Goal: Transaction & Acquisition: Book appointment/travel/reservation

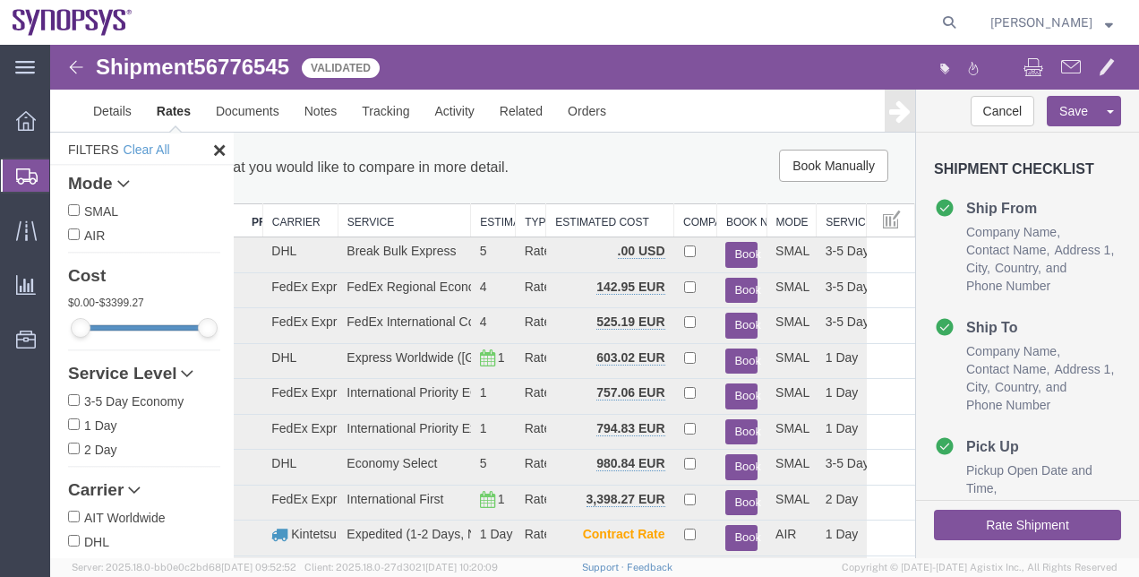
scroll to position [100, 0]
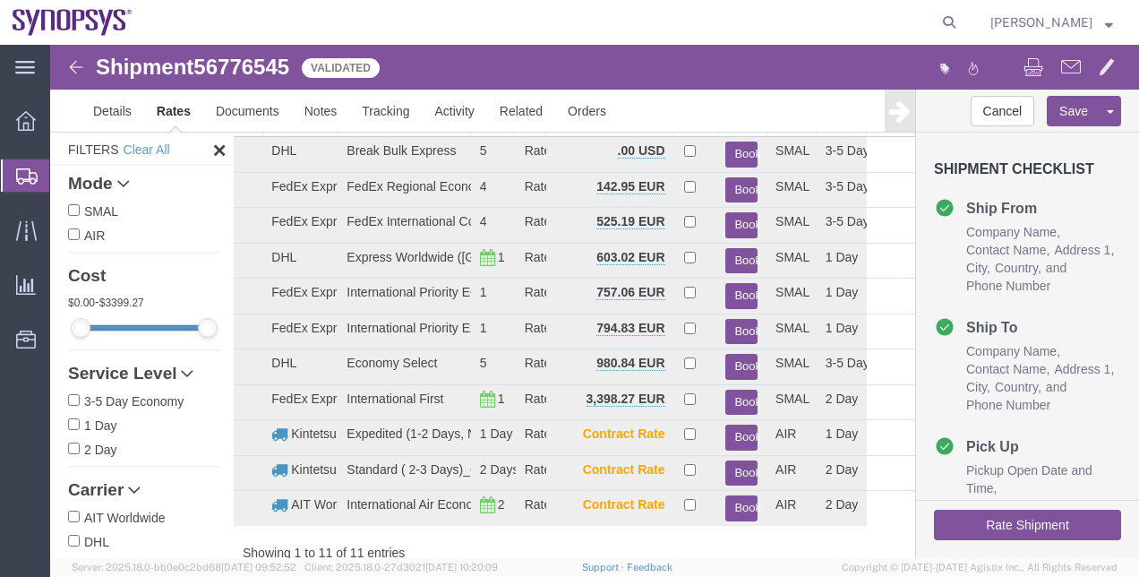
click at [0, 0] on span "Shipment Manager" at bounding box center [0, 0] width 0 height 0
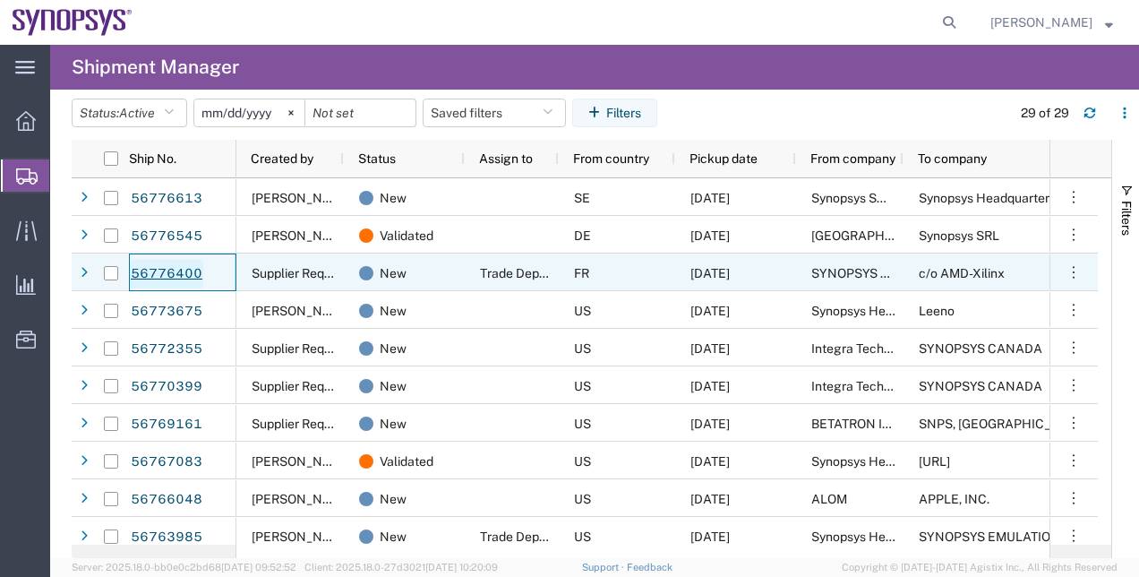
click at [169, 268] on link "56776400" at bounding box center [166, 274] width 73 height 29
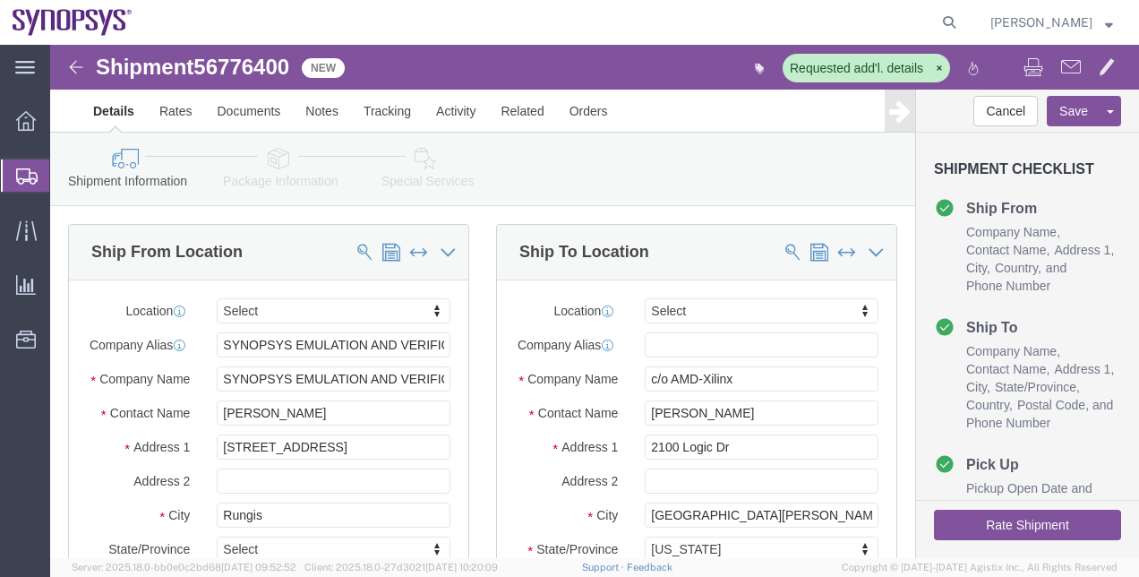
select select
drag, startPoint x: 279, startPoint y: 165, endPoint x: 229, endPoint y: 120, distance: 67.2
click icon
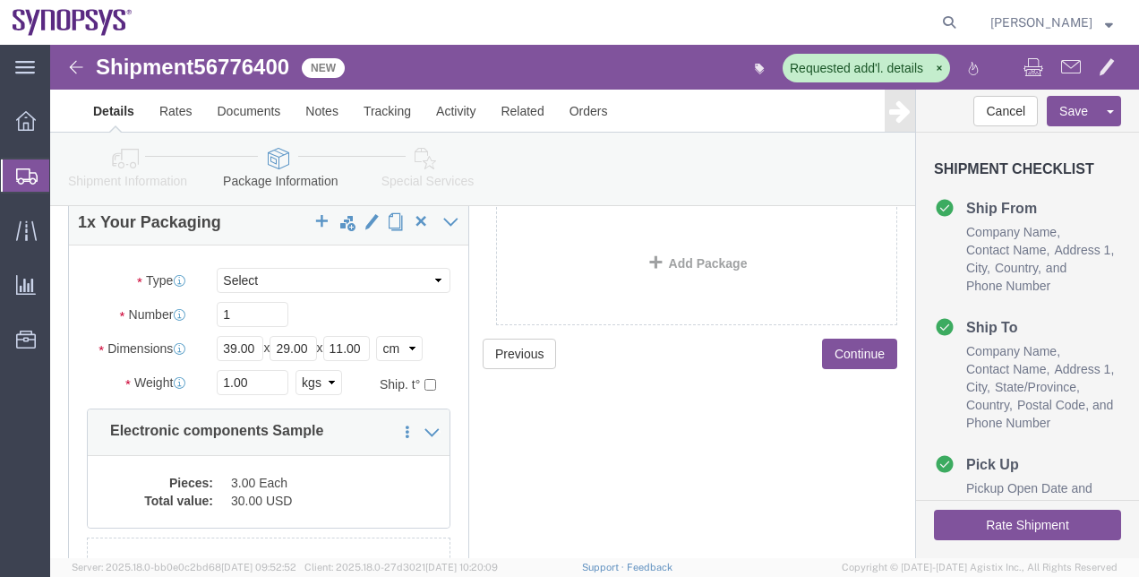
scroll to position [131, 0]
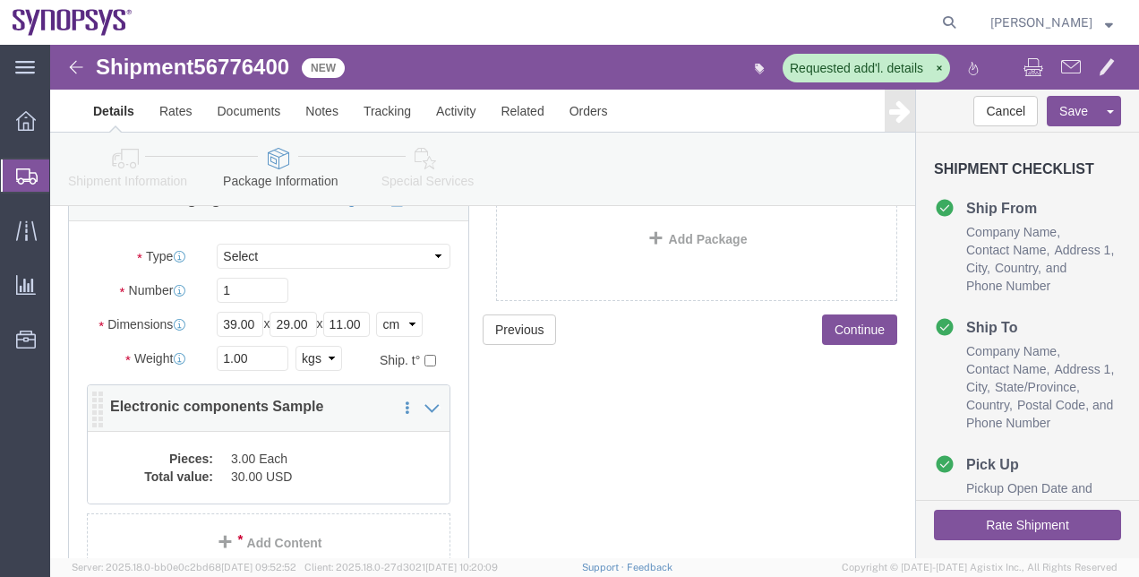
click dd "30.00 USD"
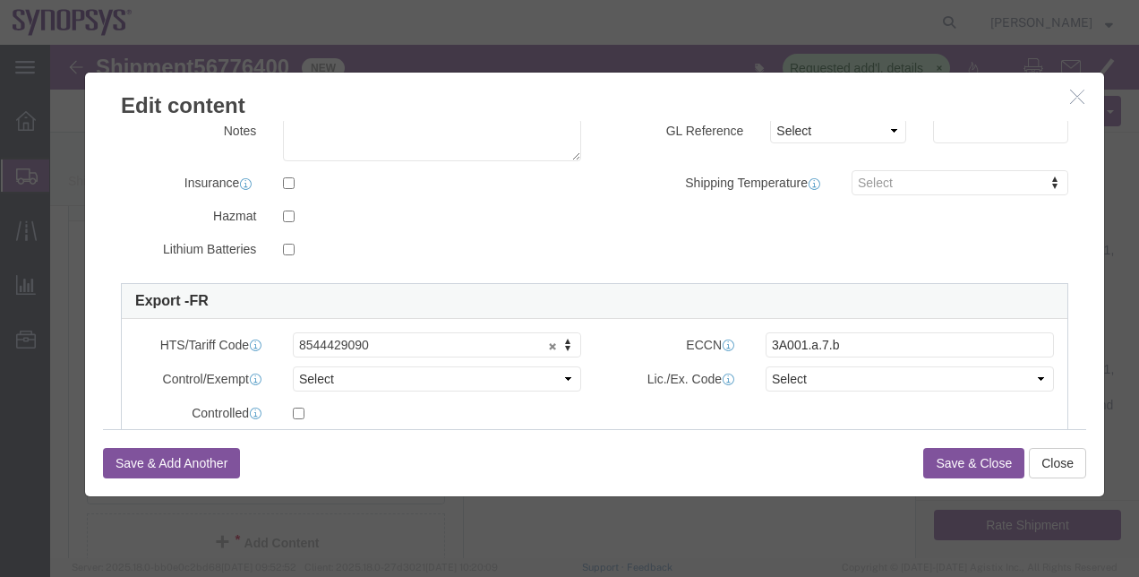
scroll to position [345, 0]
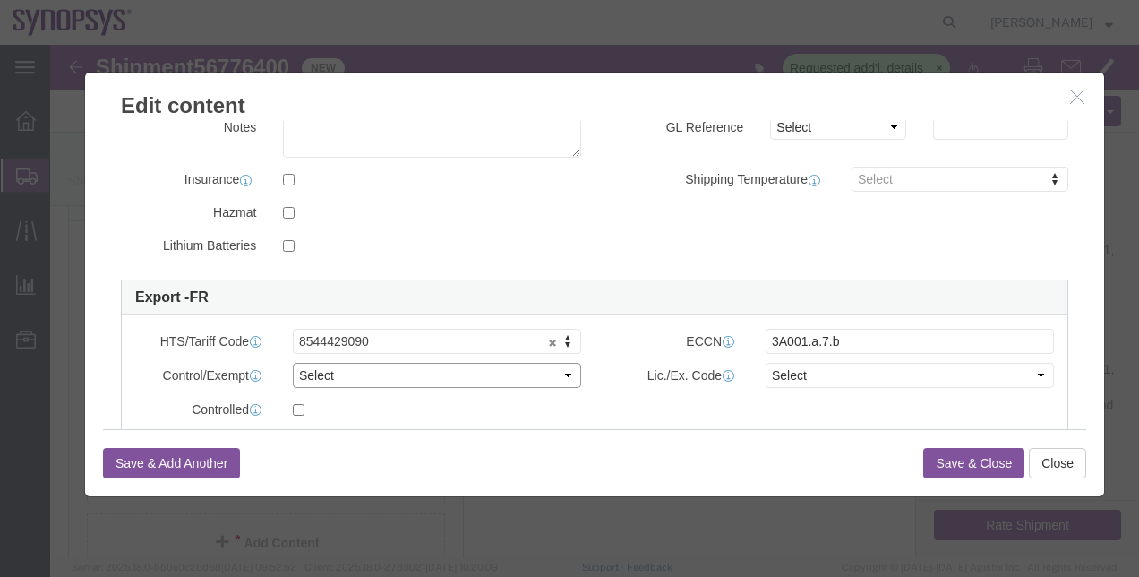
click select "Select ATF BIS DEA EPA FDA FTR ITAR OFAC Other (OPA)"
click div "Product Name Electronic components Sample Pieces 3.00 Select Bag Barrels 100Boa…"
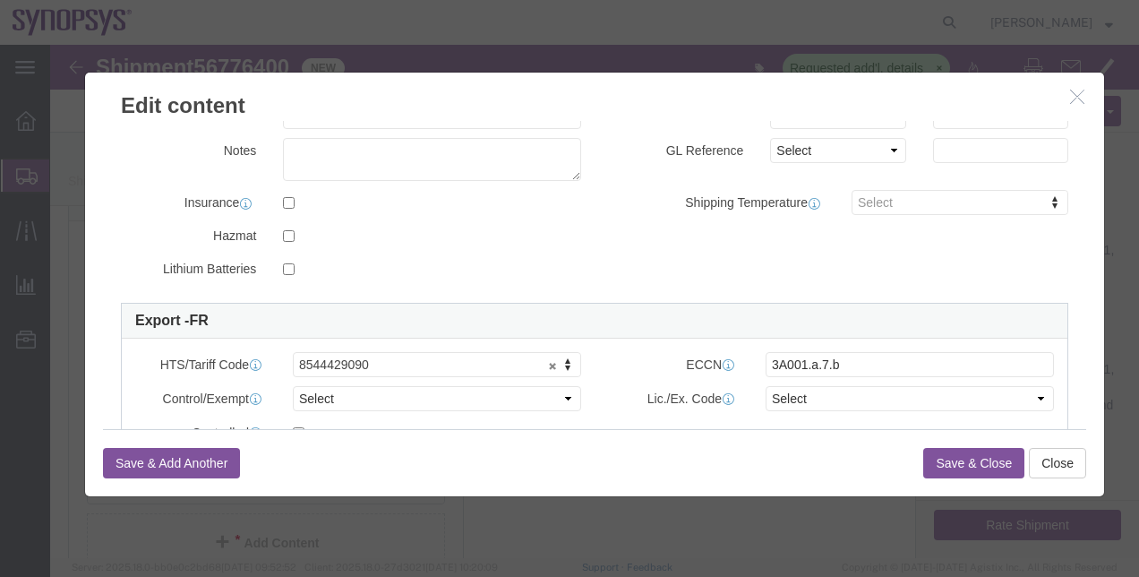
scroll to position [340, 0]
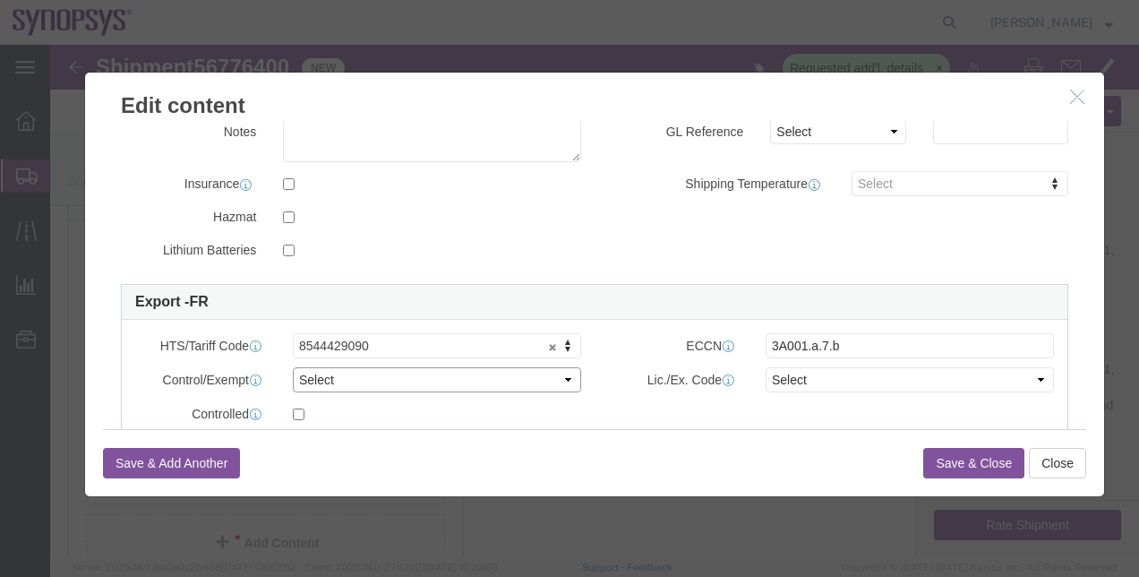
click select "Select ATF BIS DEA EPA FDA FTR ITAR OFAC Other (OPA)"
select select "BIS"
click select "Select ATF BIS DEA EPA FDA FTR ITAR OFAC Other (OPA)"
select select
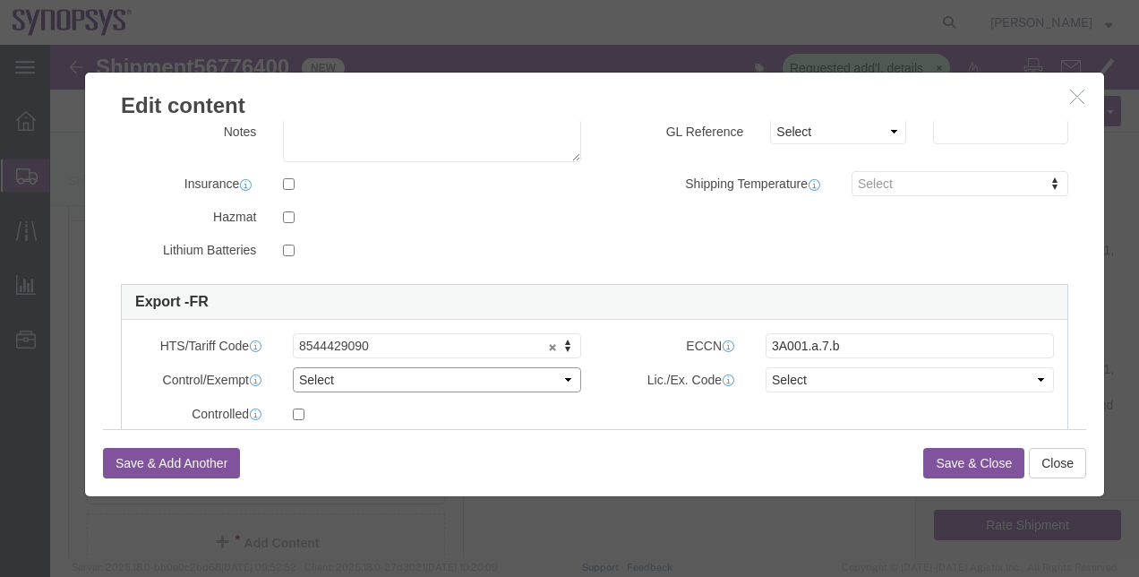
click select "Select ATF BIS DEA EPA FDA FTR ITAR OFAC Other (OPA)"
click icon "button"
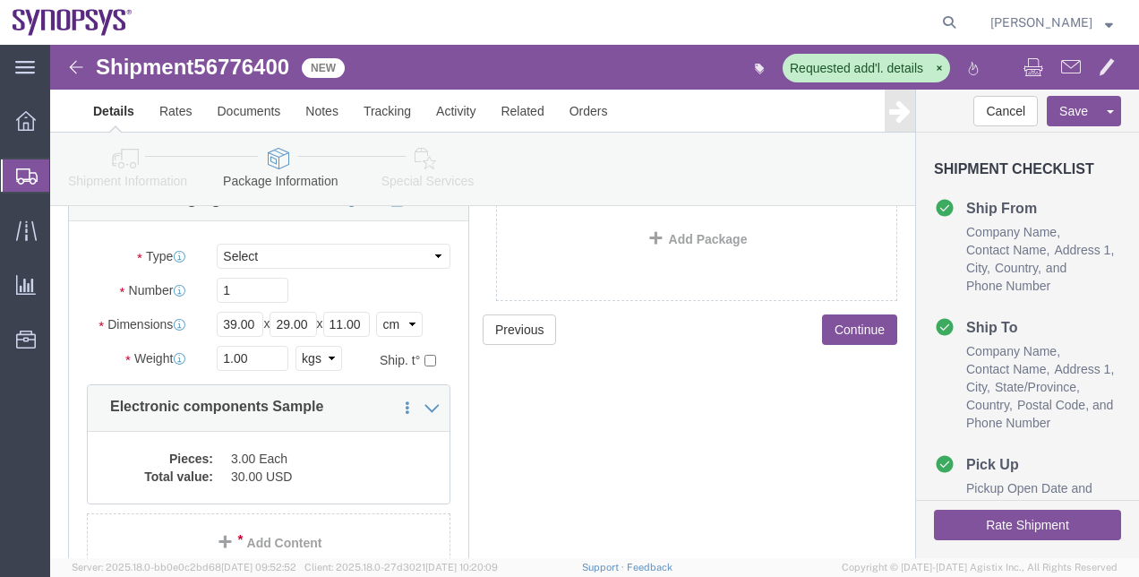
click link "Shipment Information"
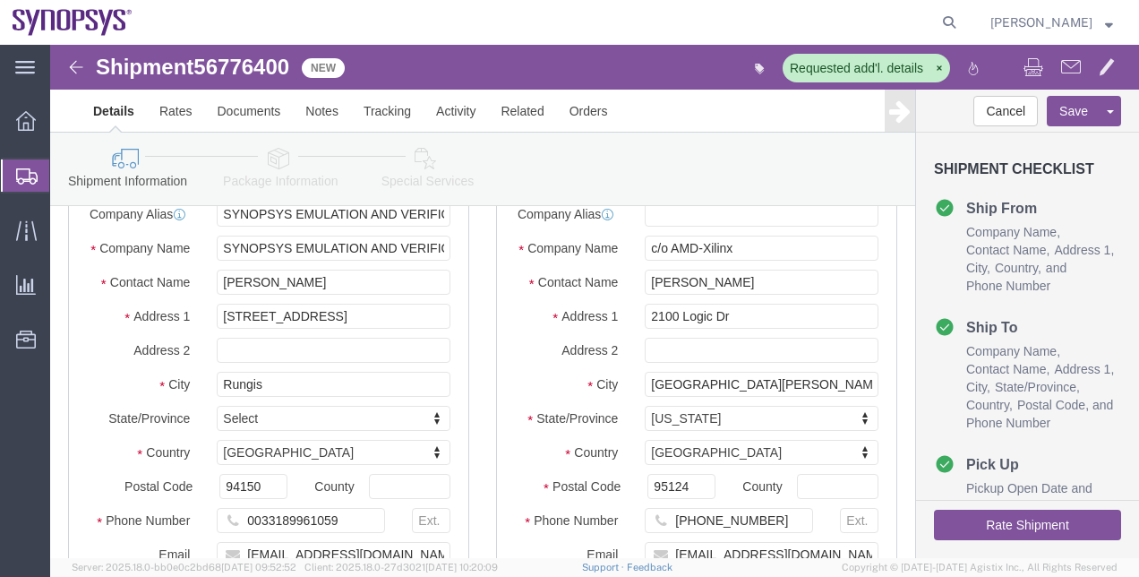
click at [0, 0] on span "Shipment Manager" at bounding box center [0, 0] width 0 height 0
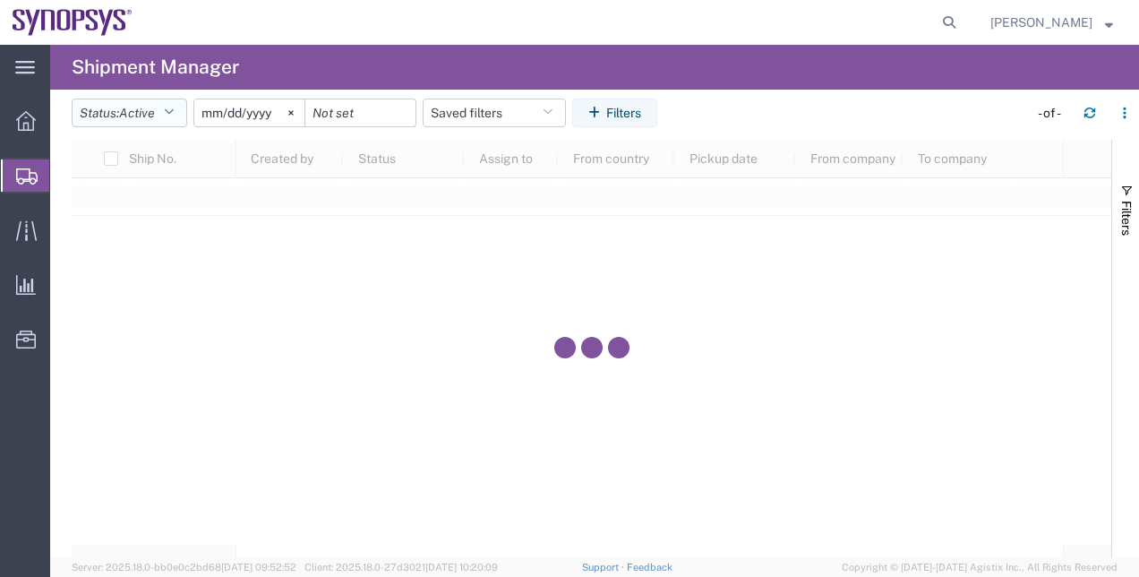
click at [154, 124] on button "Status: Active" at bounding box center [130, 113] width 116 height 29
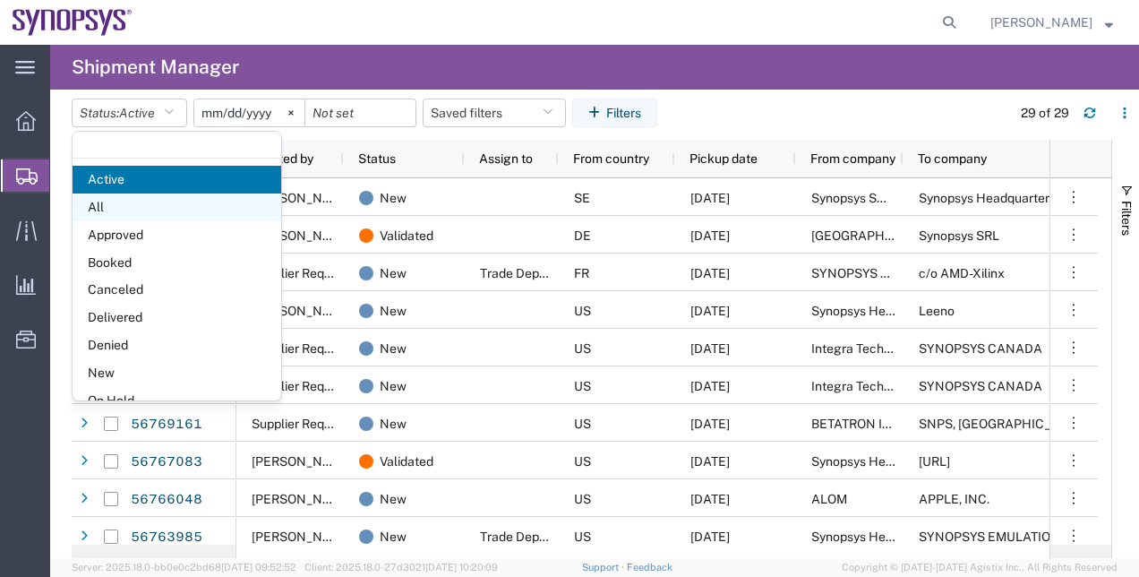
click at [177, 210] on span "All" at bounding box center [177, 207] width 209 height 28
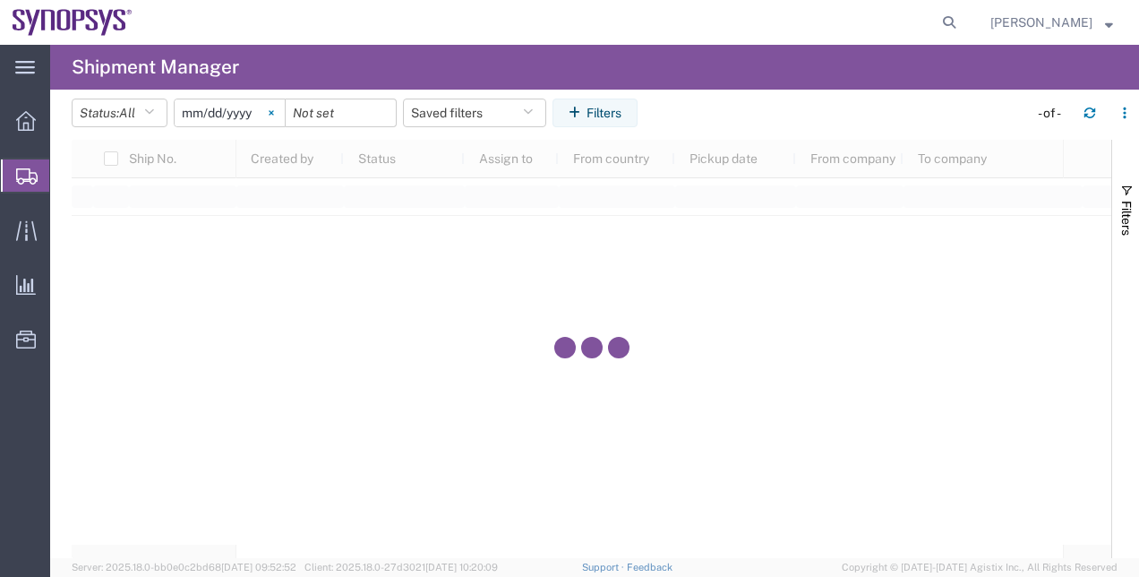
click at [274, 110] on icon at bounding box center [271, 112] width 5 height 5
drag, startPoint x: 596, startPoint y: 97, endPoint x: 607, endPoint y: 122, distance: 27.7
click at [607, 122] on header "Status: All Active All Approved Booked Canceled Delivered Denied New On Hold Pe…" at bounding box center [606, 115] width 1068 height 50
click at [607, 122] on button "Filters" at bounding box center [595, 113] width 85 height 29
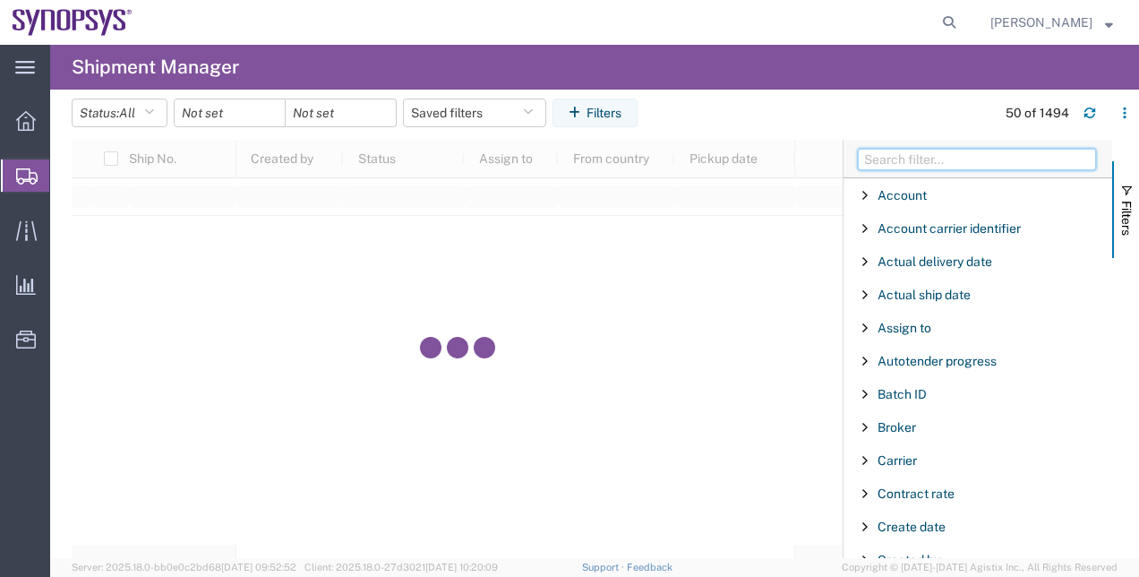
click at [919, 157] on input "Filter Columns Input" at bounding box center [977, 159] width 238 height 21
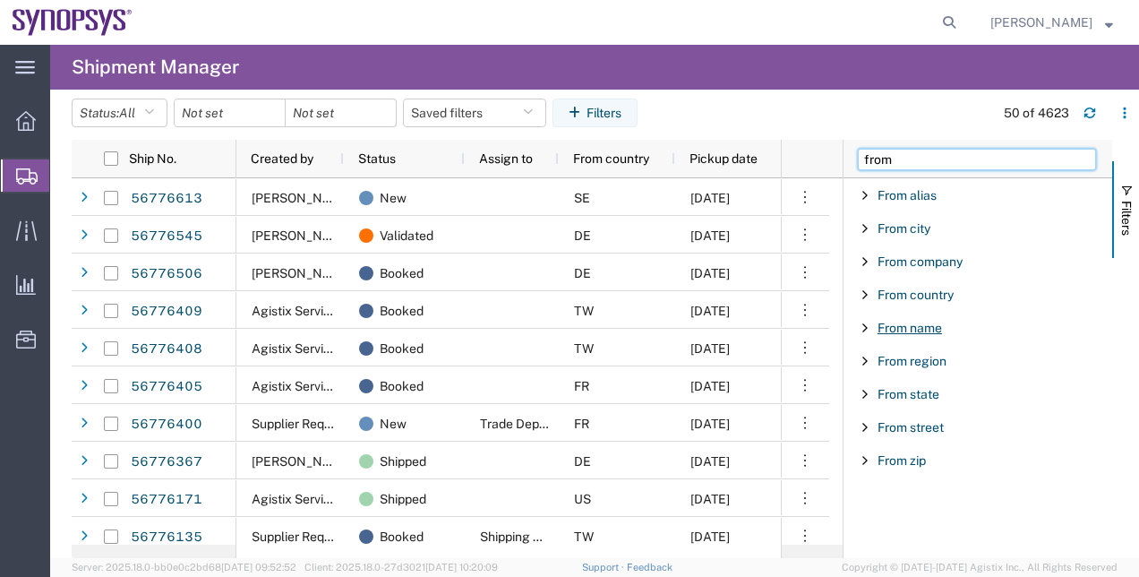
type input "from"
click at [924, 322] on span "From name" at bounding box center [910, 328] width 64 height 14
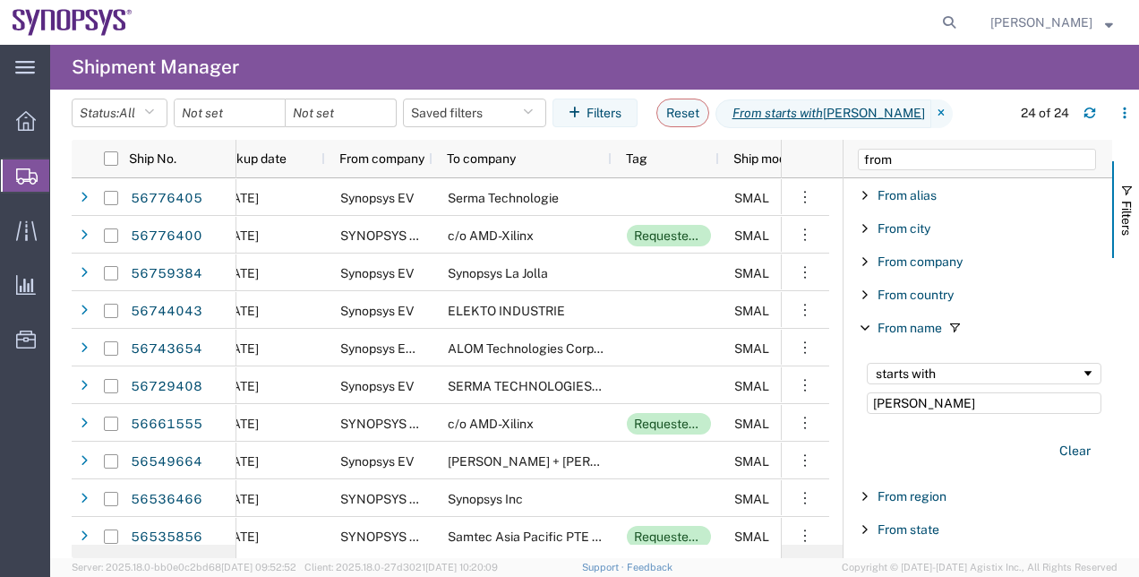
scroll to position [0, 462]
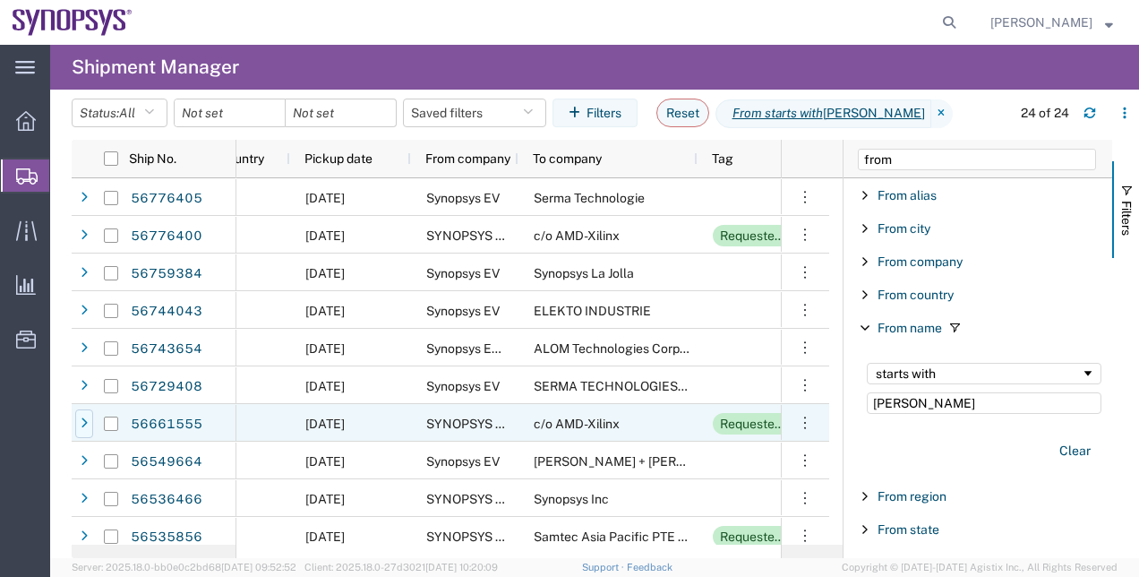
type input "damien"
click at [82, 426] on icon at bounding box center [84, 423] width 7 height 13
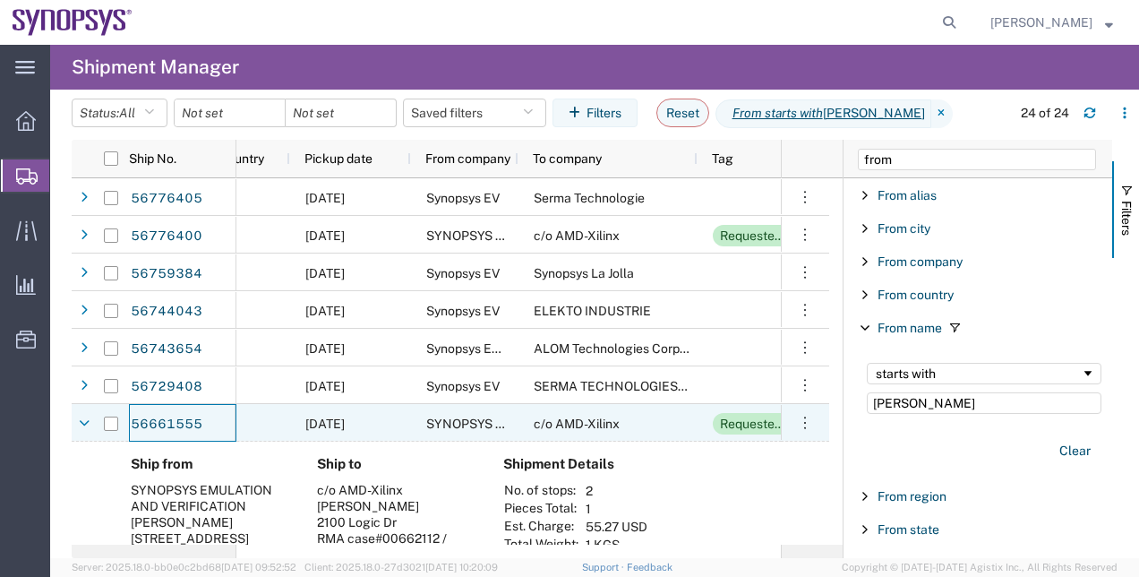
drag, startPoint x: 149, startPoint y: 421, endPoint x: 135, endPoint y: 450, distance: 31.7
drag, startPoint x: 135, startPoint y: 450, endPoint x: 503, endPoint y: 26, distance: 561.3
click at [503, 26] on agx-global-search at bounding box center [677, 22] width 573 height 45
click at [0, 0] on span "Shipment Manager" at bounding box center [0, 0] width 0 height 0
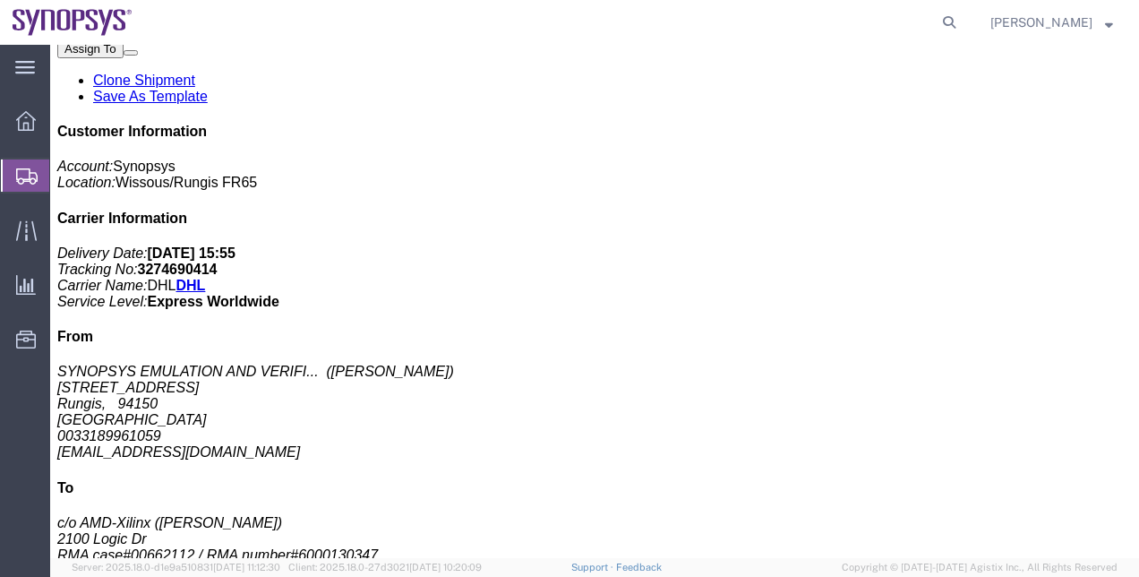
scroll to position [375, 0]
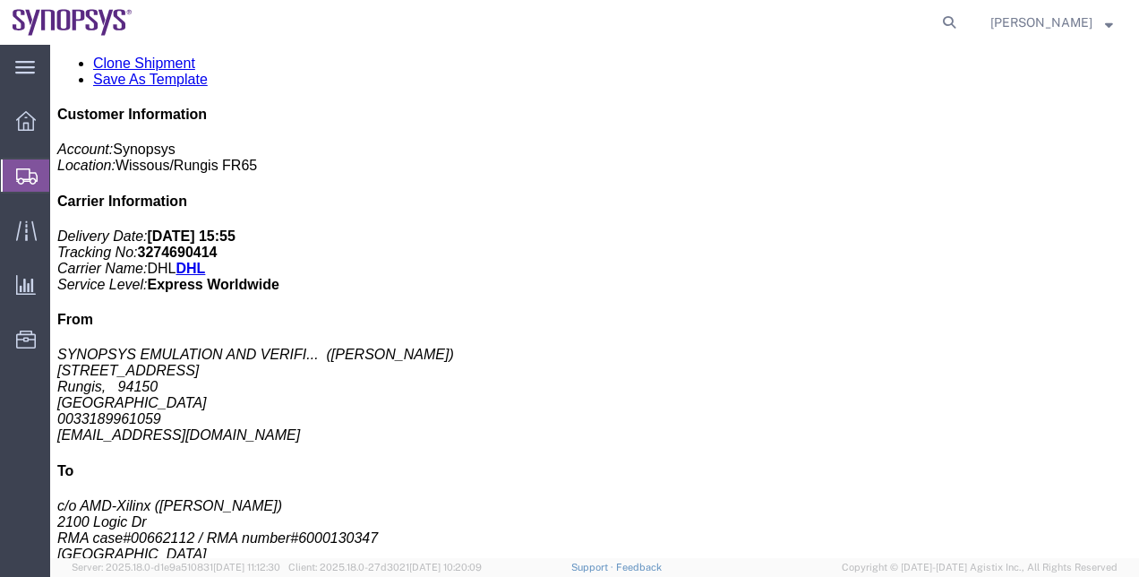
click div "Electronic components Sample Pieces: 3.00 Each Total value: 30.00 USD Country o…"
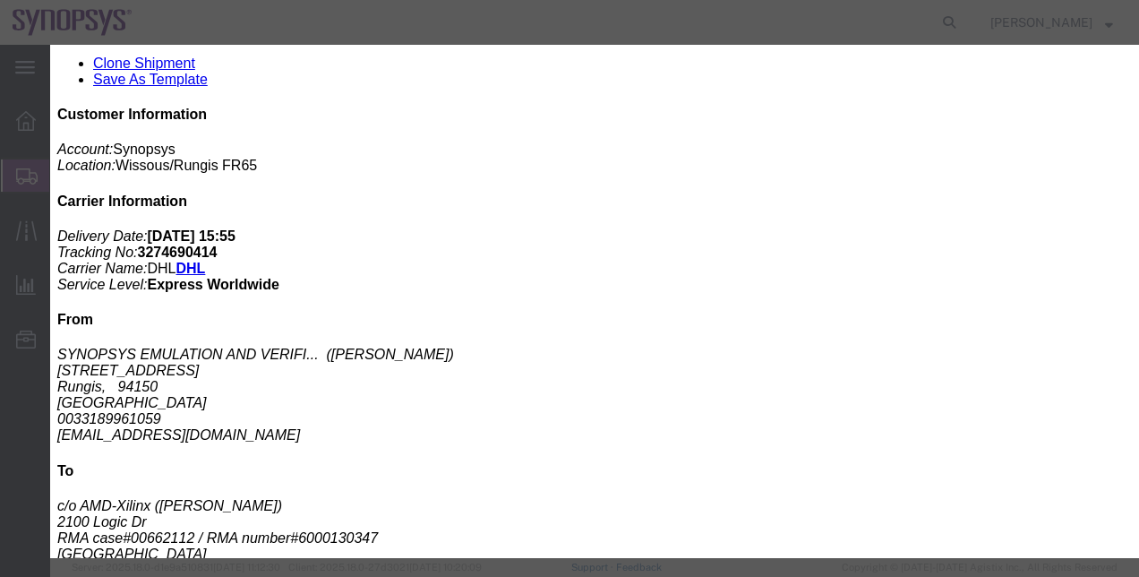
click button "button"
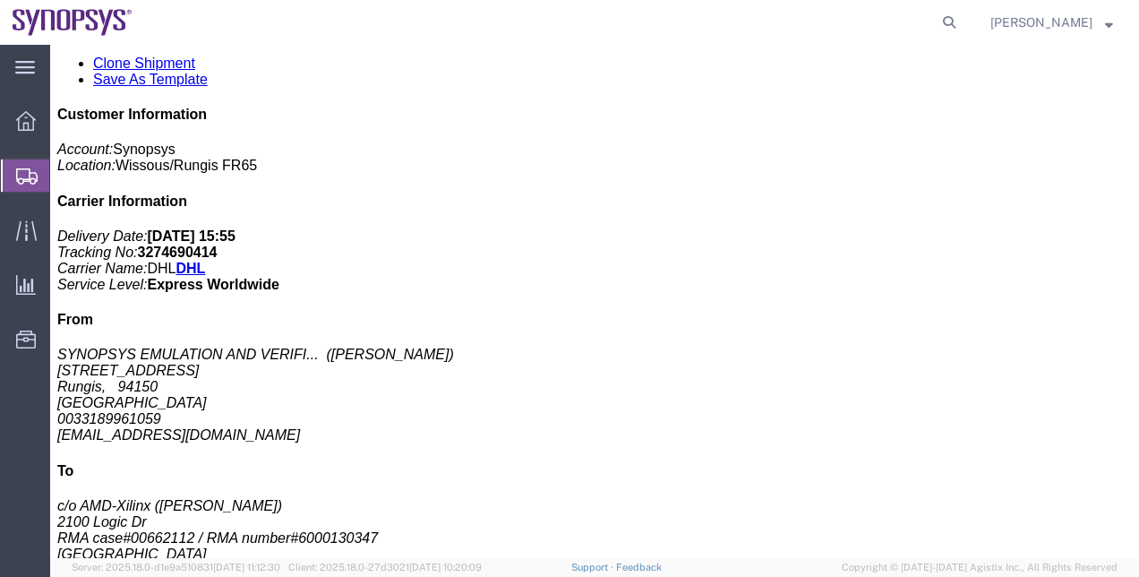
click link "Activity"
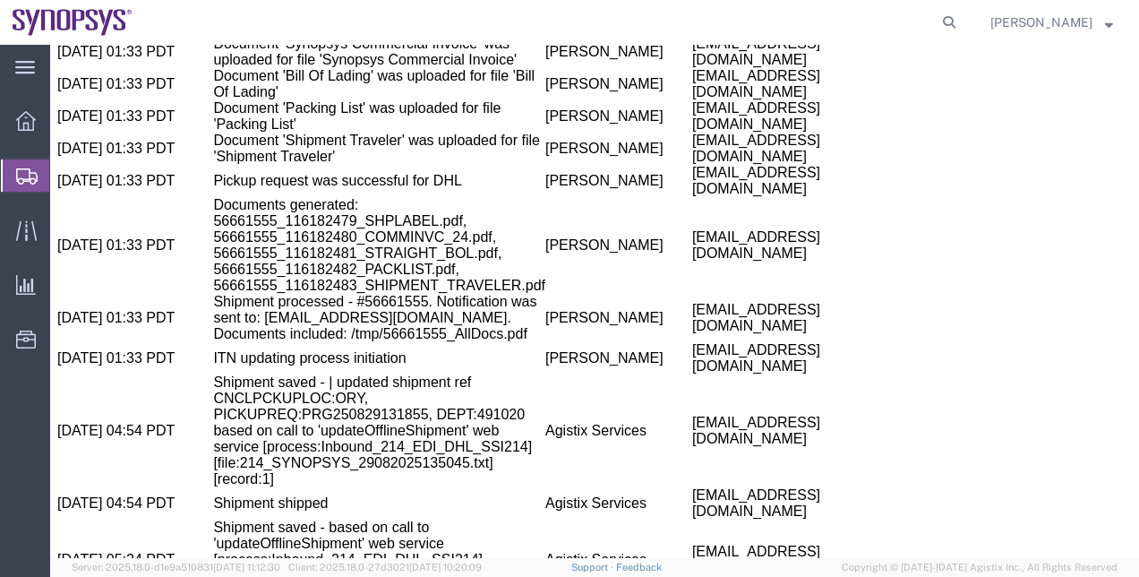
scroll to position [1901, 0]
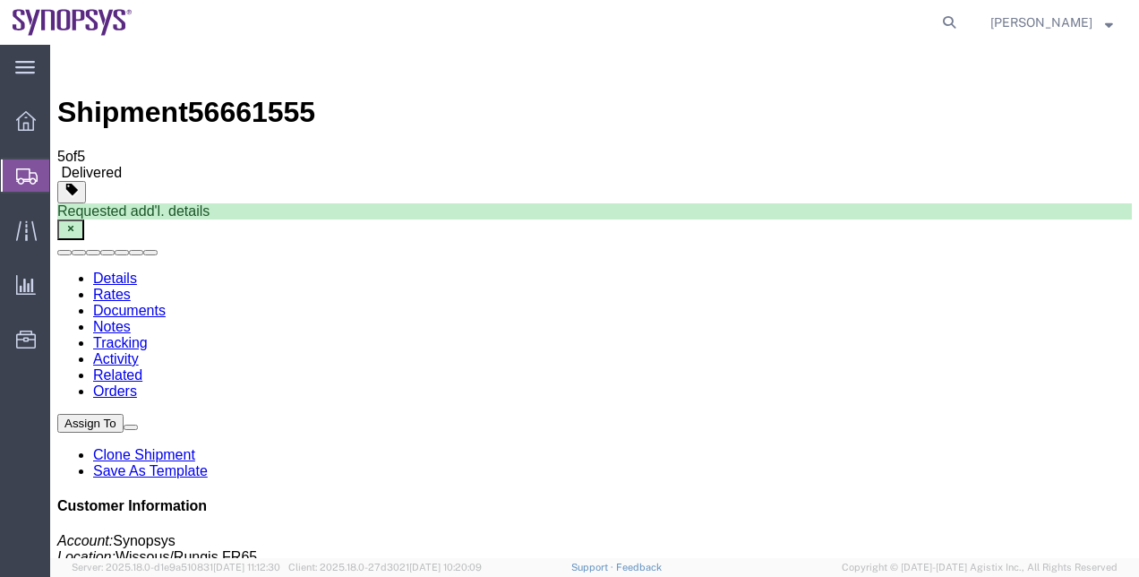
click at [133, 270] on link "Details" at bounding box center [115, 277] width 44 height 15
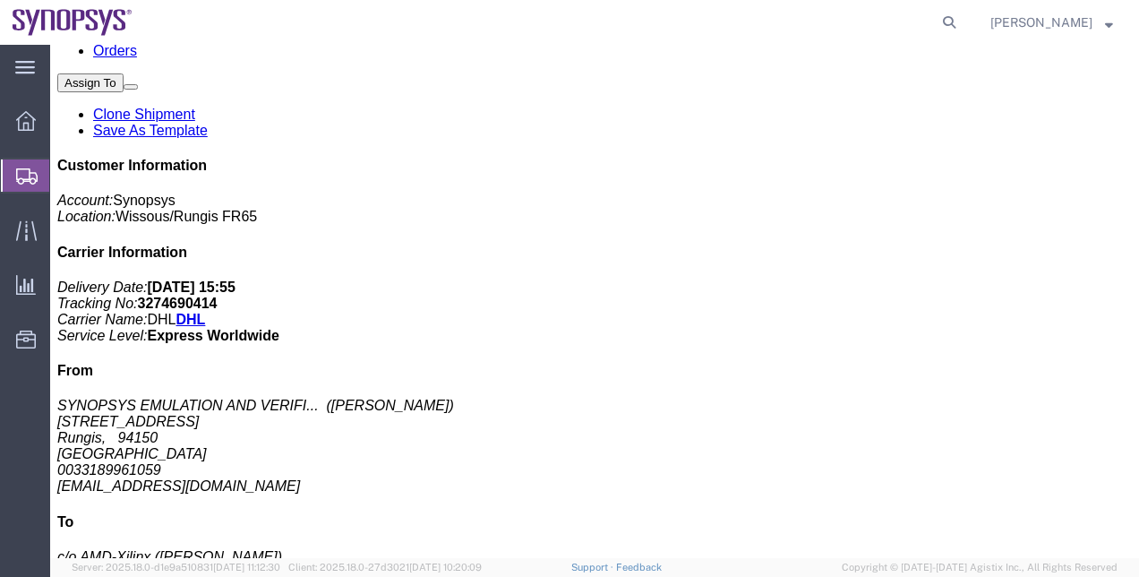
scroll to position [344, 0]
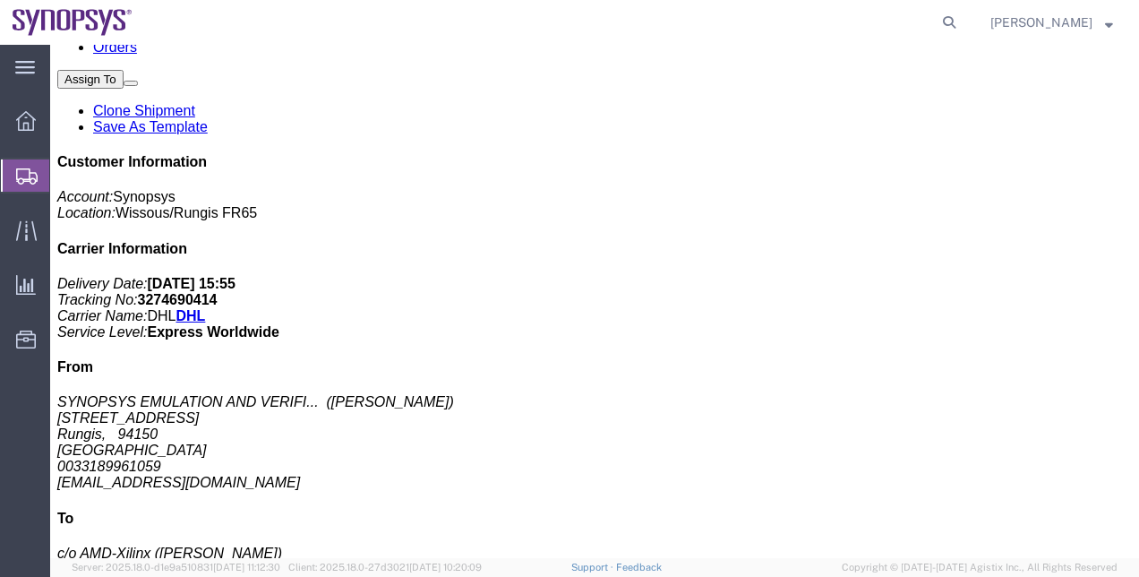
click h3 "Electronic components Sample"
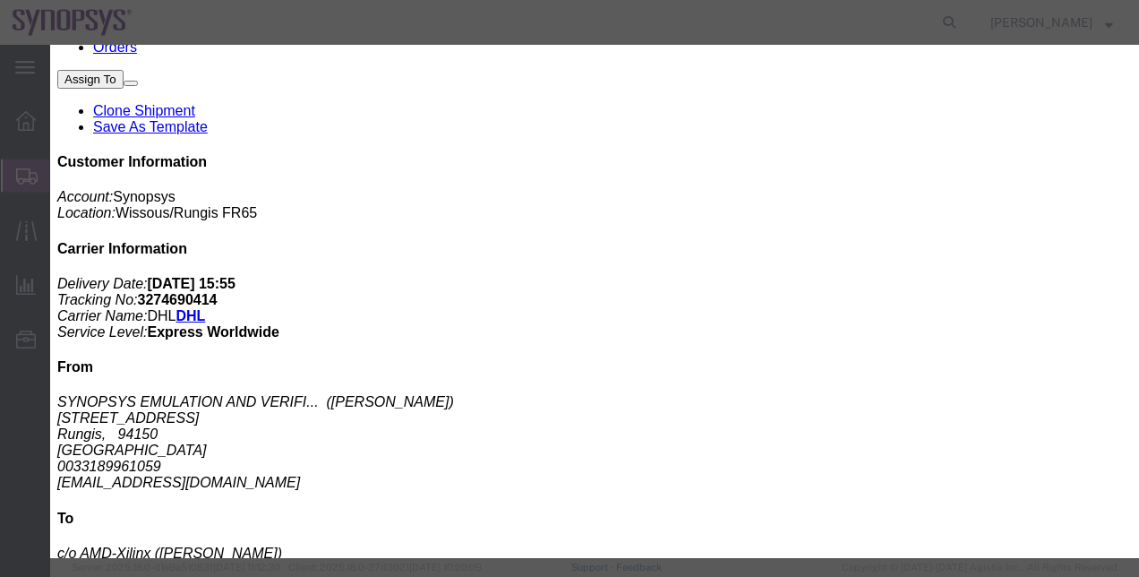
click icon "button"
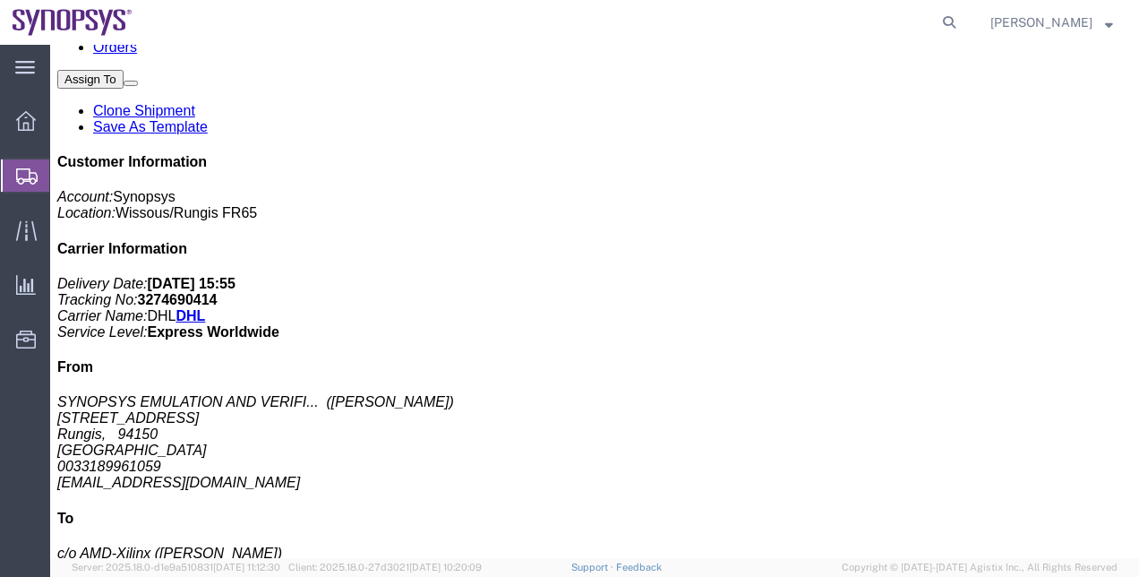
click at [0, 0] on span "Shipment Manager" at bounding box center [0, 0] width 0 height 0
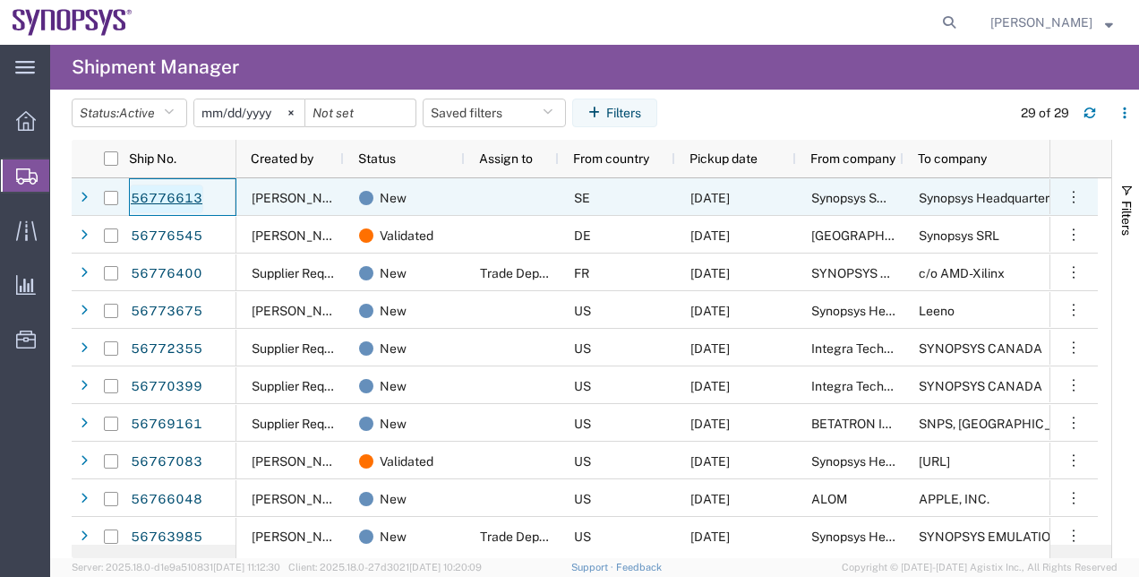
click at [167, 201] on link "56776613" at bounding box center [166, 199] width 73 height 29
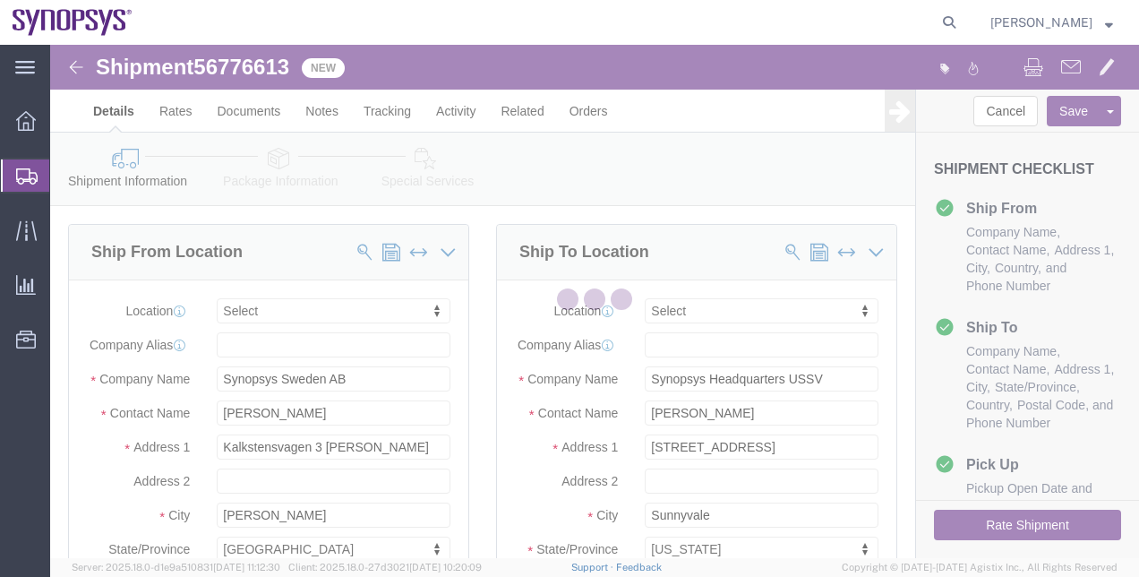
select select
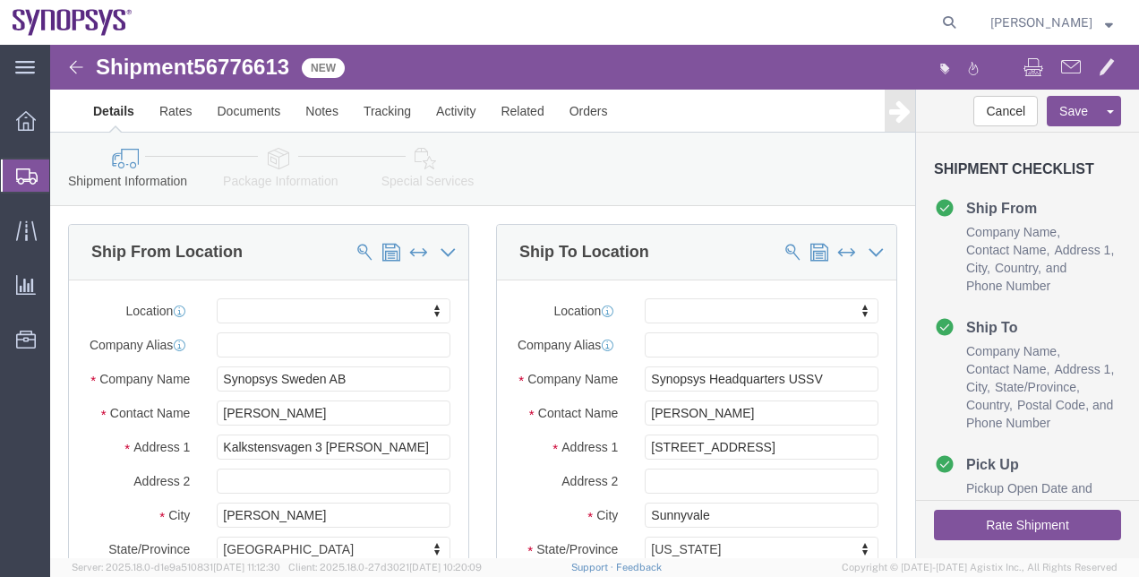
click at [0, 0] on span "Shipment Manager" at bounding box center [0, 0] width 0 height 0
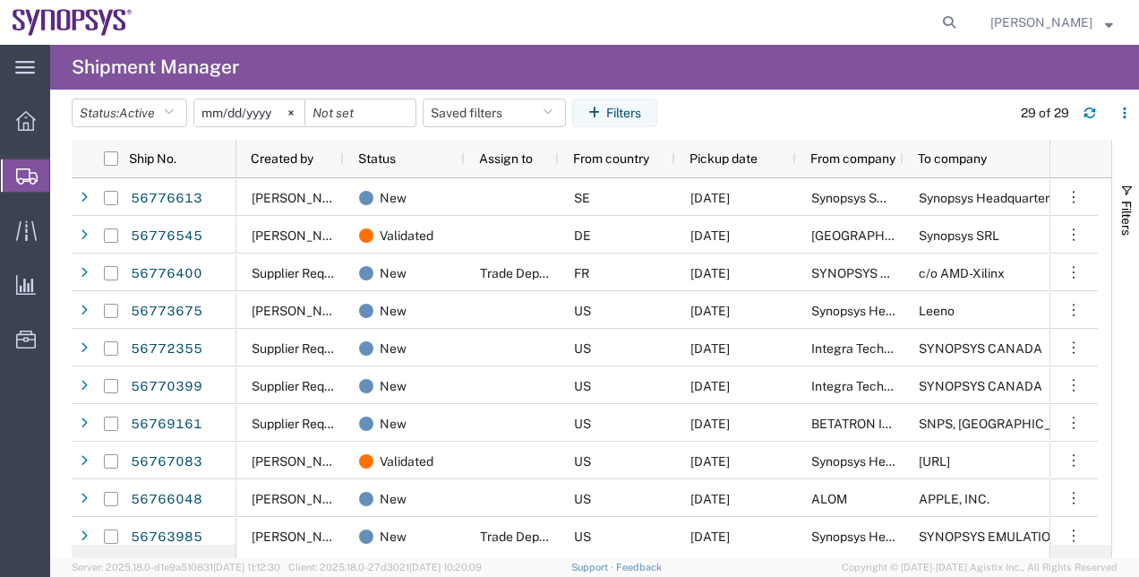
click at [511, 75] on agx-page-header "Shipment Manager" at bounding box center [594, 67] width 1089 height 45
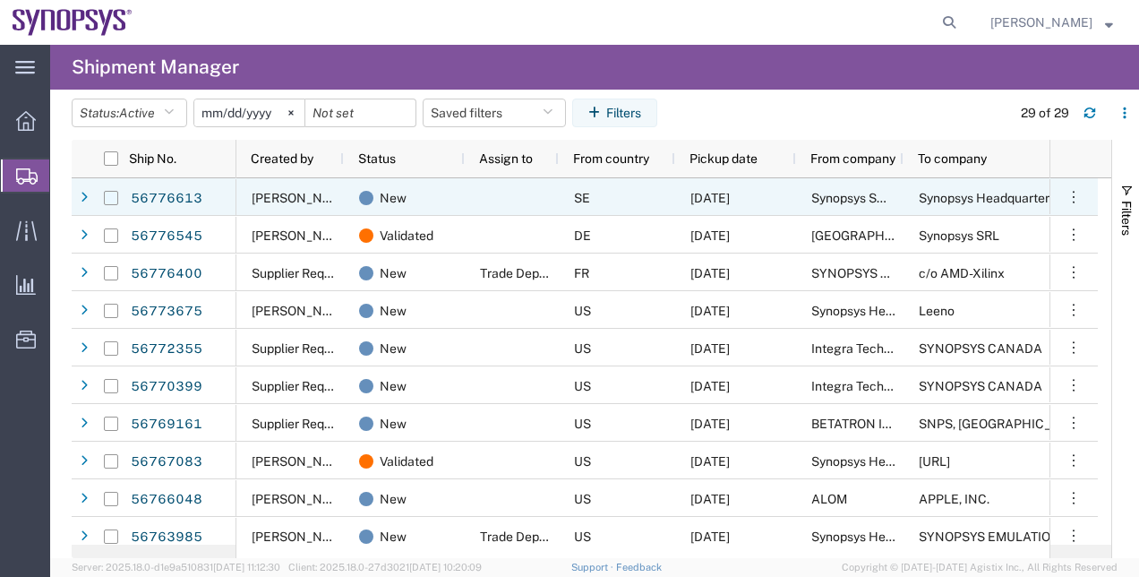
click at [116, 193] on input "Press Space to toggle row selection (unchecked)" at bounding box center [111, 198] width 14 height 14
checkbox input "true"
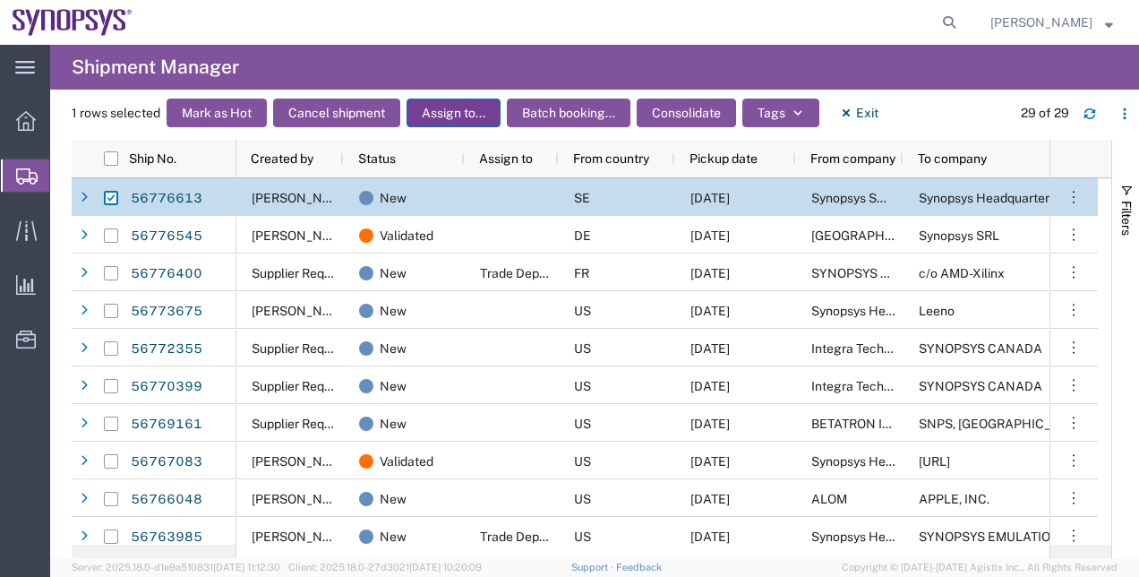
click at [487, 115] on button "Assign to..." at bounding box center [454, 113] width 94 height 29
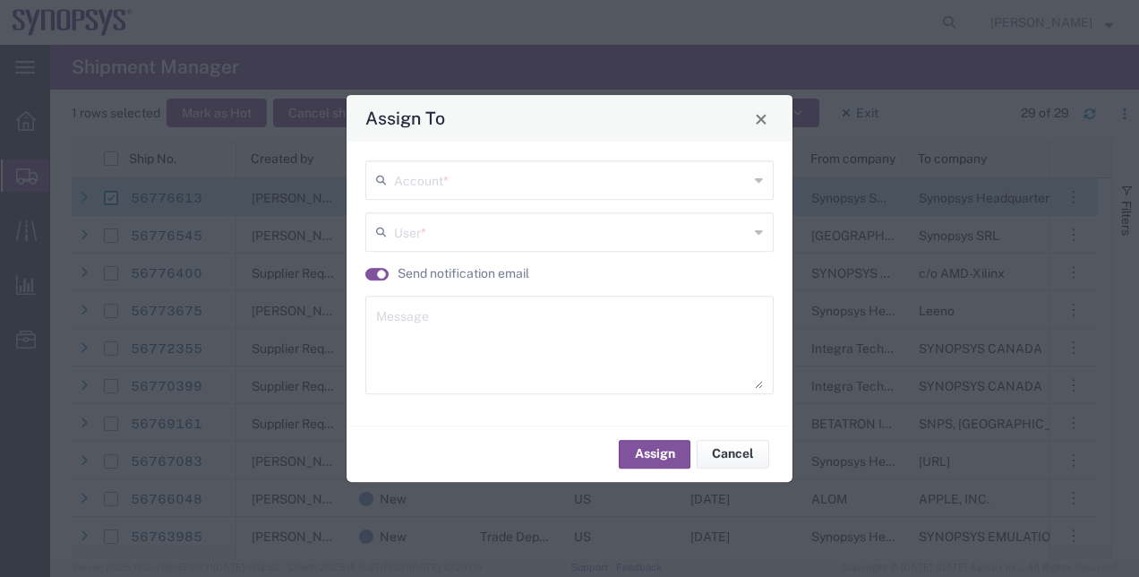
click at [477, 161] on div "Account *" at bounding box center [569, 179] width 408 height 39
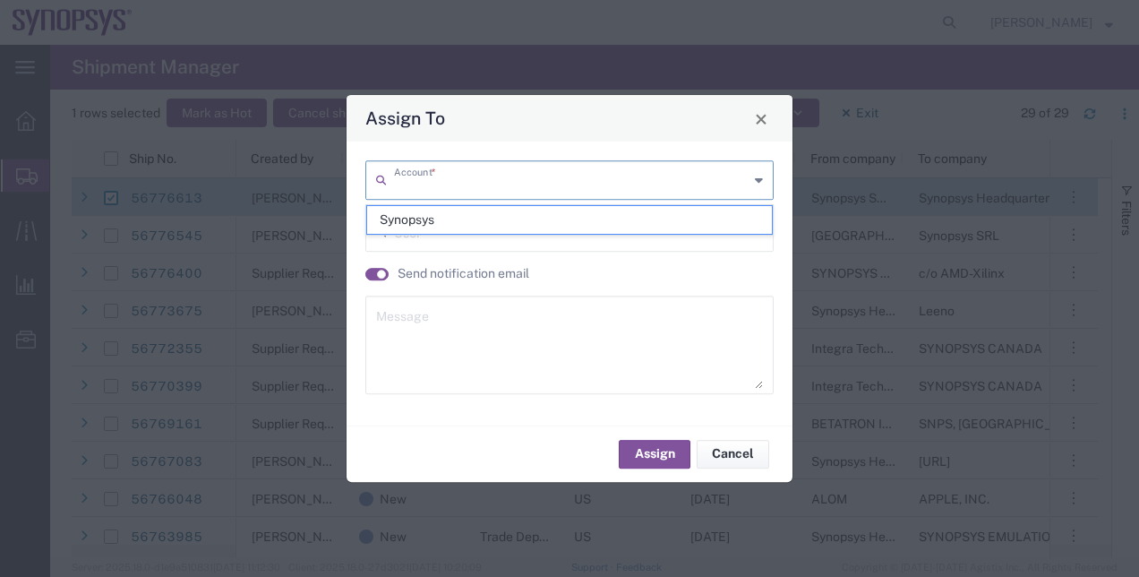
drag, startPoint x: 477, startPoint y: 177, endPoint x: 416, endPoint y: 217, distance: 71.8
click at [416, 576] on div "Assign To Account * User * Send notification email Message Assign Cancel Synops…" at bounding box center [569, 577] width 1139 height 0
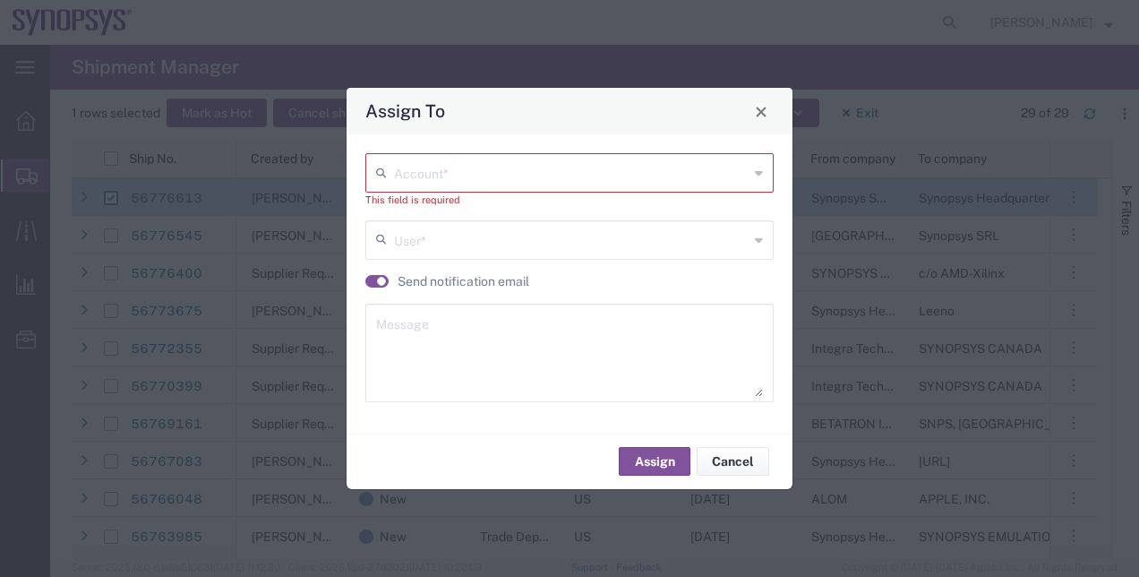
click at [416, 217] on div "Account * This field is required User * Send notification email Message" at bounding box center [569, 284] width 427 height 262
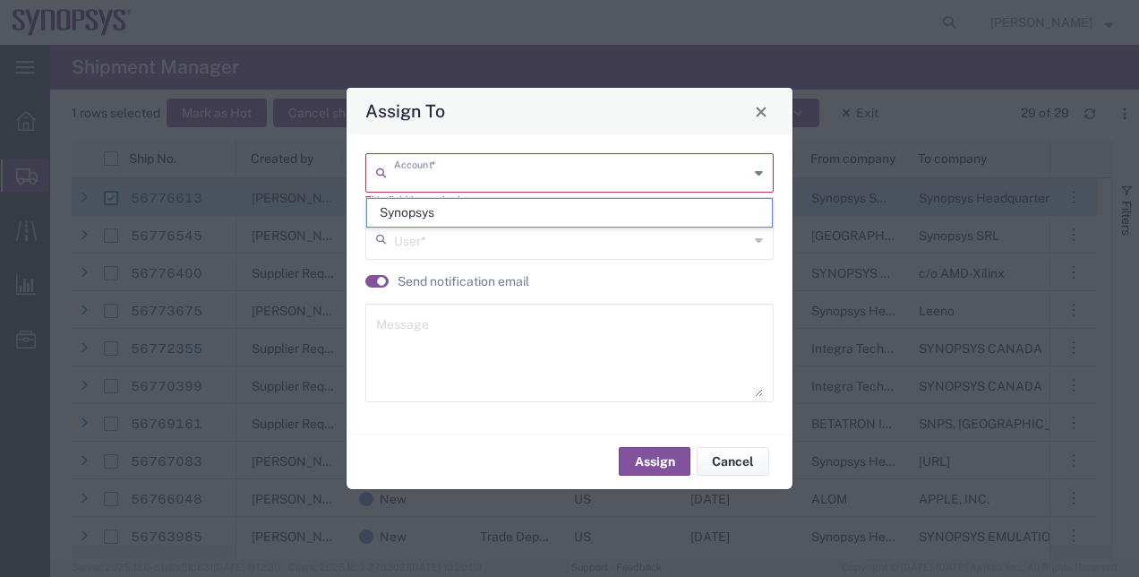
click at [422, 181] on input "text" at bounding box center [571, 171] width 355 height 31
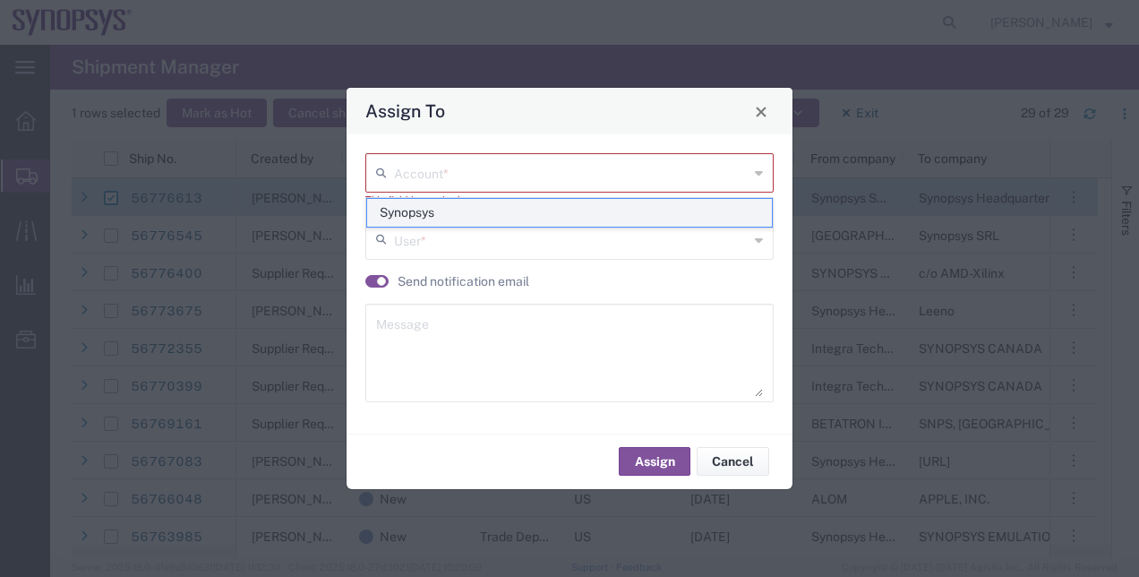
click at [406, 217] on span "Synopsys" at bounding box center [570, 213] width 406 height 28
type input "Synopsys"
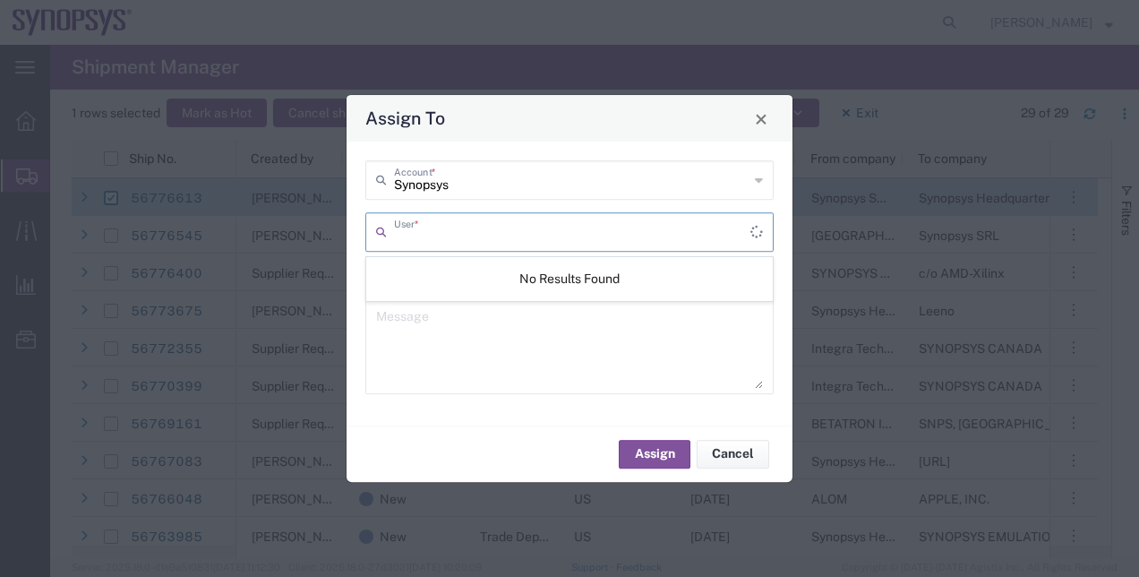
click at [412, 231] on input "text" at bounding box center [572, 230] width 356 height 31
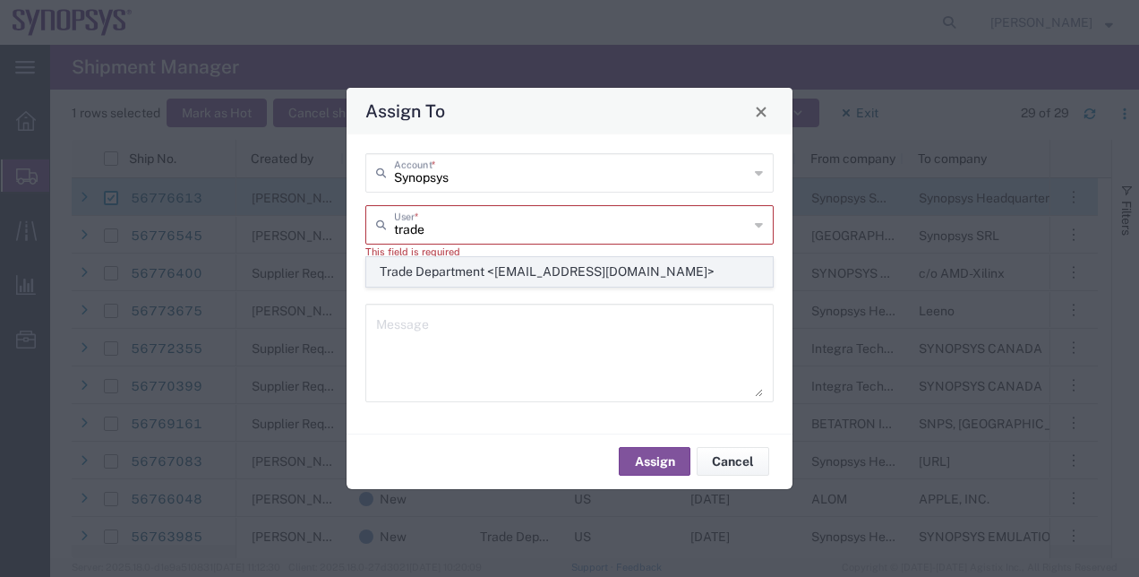
click at [459, 271] on span "Trade Department <[EMAIL_ADDRESS][DOMAIN_NAME]>" at bounding box center [570, 272] width 406 height 28
type input "Trade Department <[EMAIL_ADDRESS][DOMAIN_NAME]>"
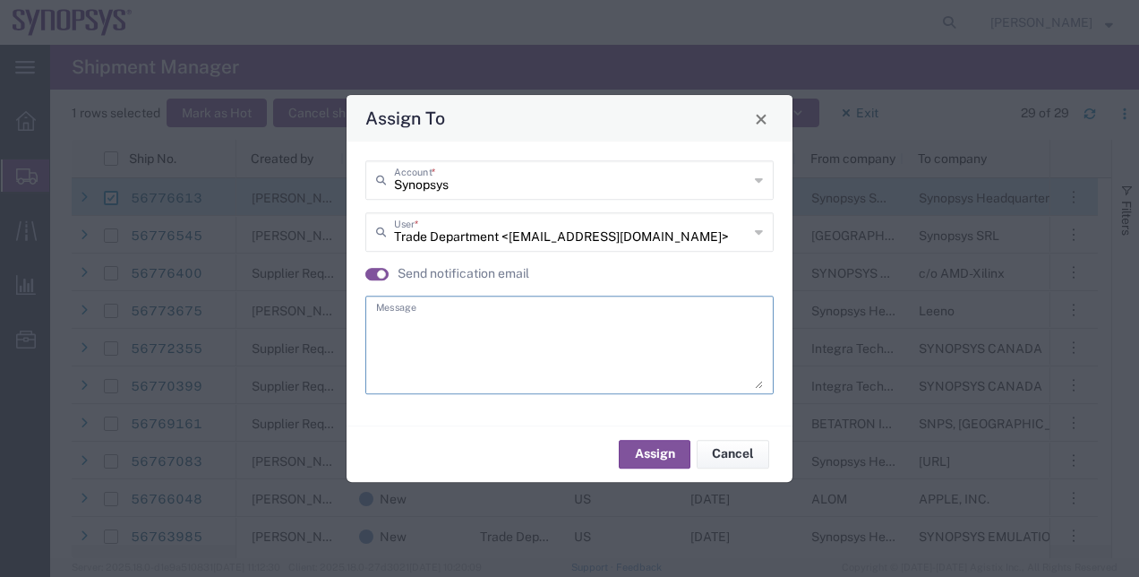
click at [464, 317] on textarea at bounding box center [569, 345] width 387 height 88
type textarea "."
click at [634, 446] on button "Assign" at bounding box center [655, 454] width 72 height 29
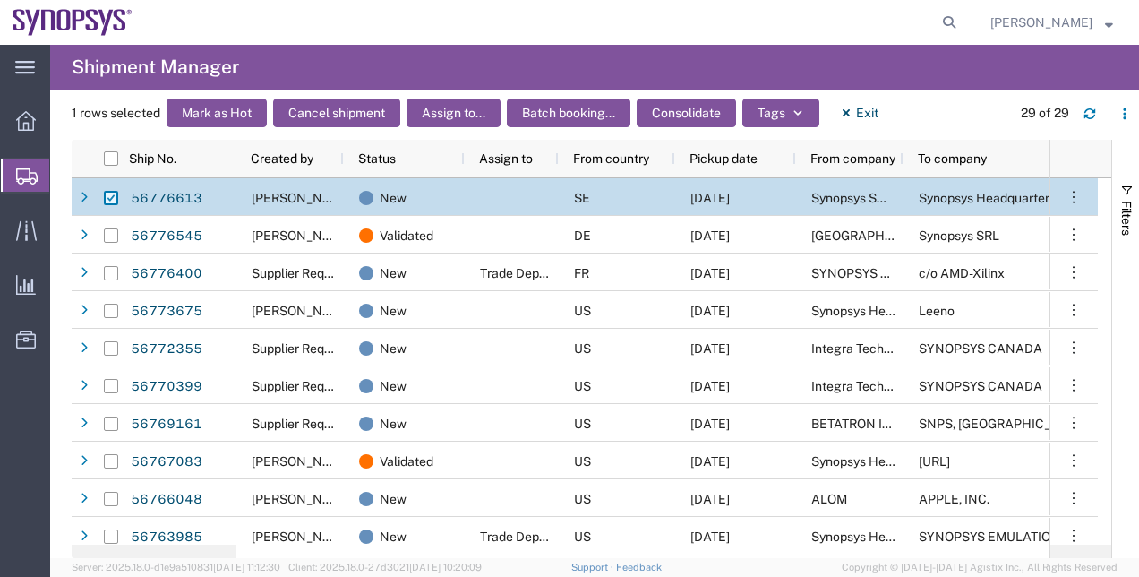
click at [114, 195] on input "Press Space to toggle row selection (checked)" at bounding box center [111, 198] width 14 height 14
checkbox input "false"
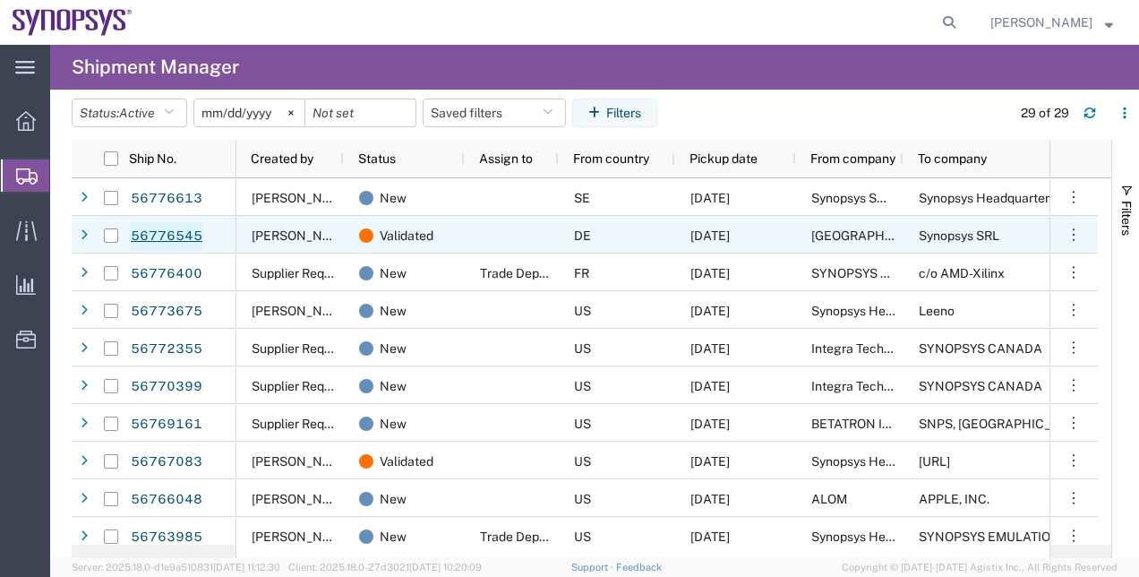
click at [193, 240] on link "56776545" at bounding box center [166, 236] width 73 height 29
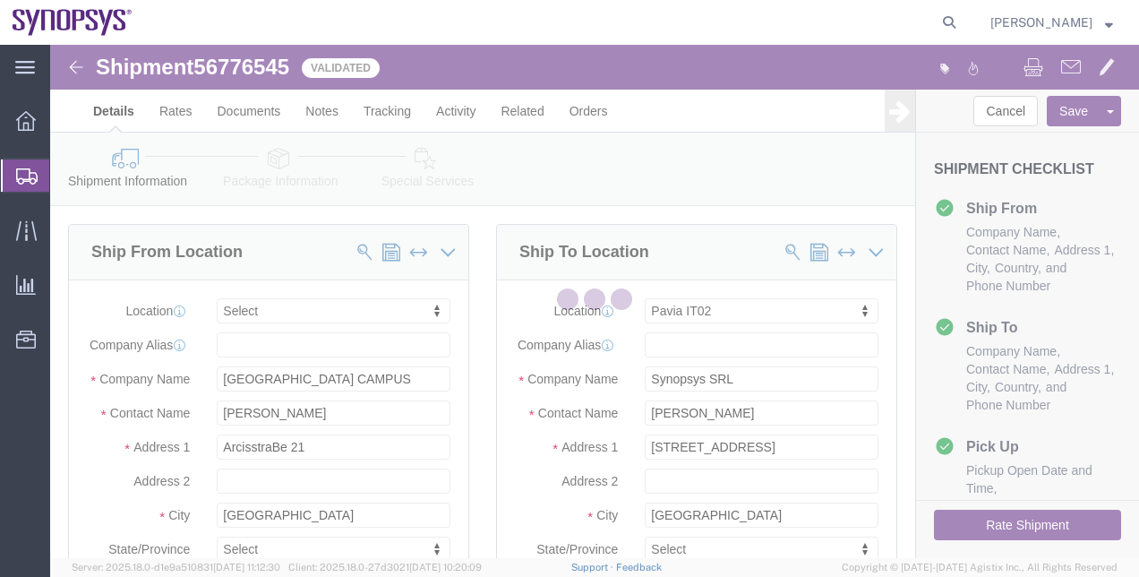
select select
select select "63138"
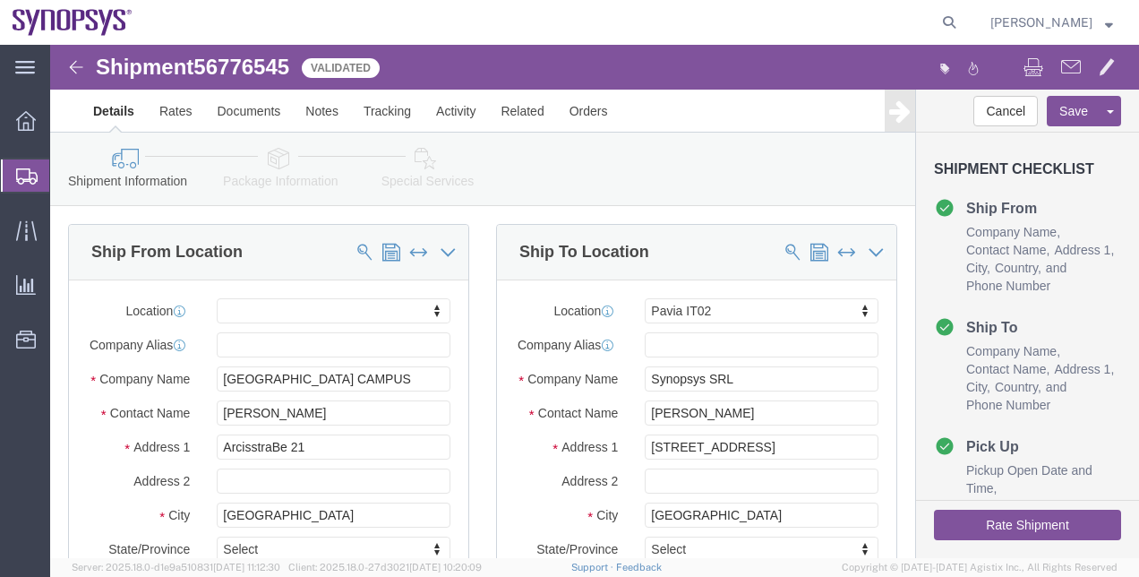
click link "Package Information"
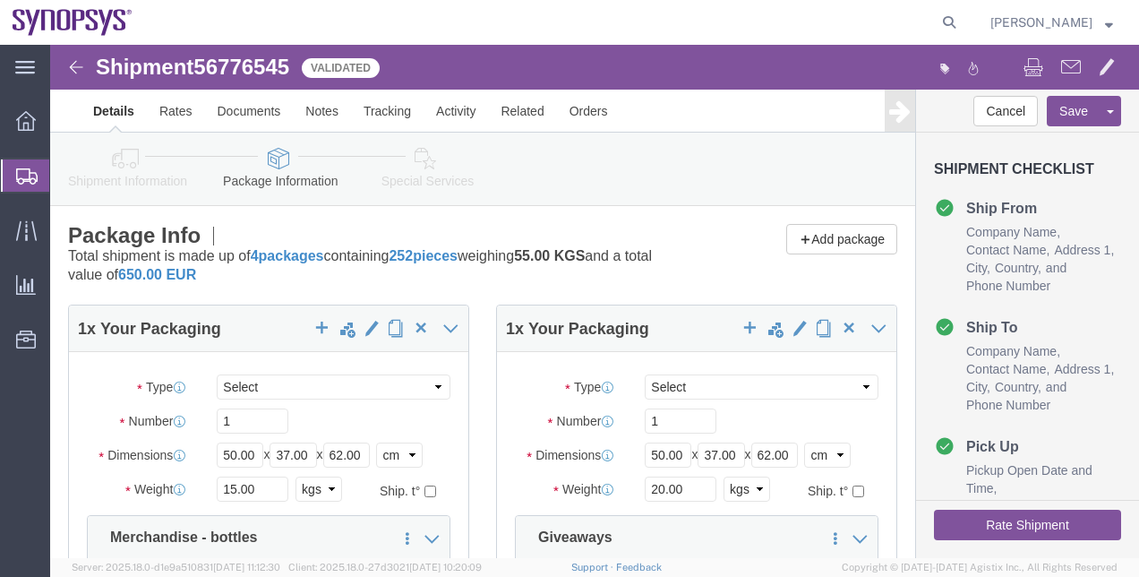
click link "Shipment Information"
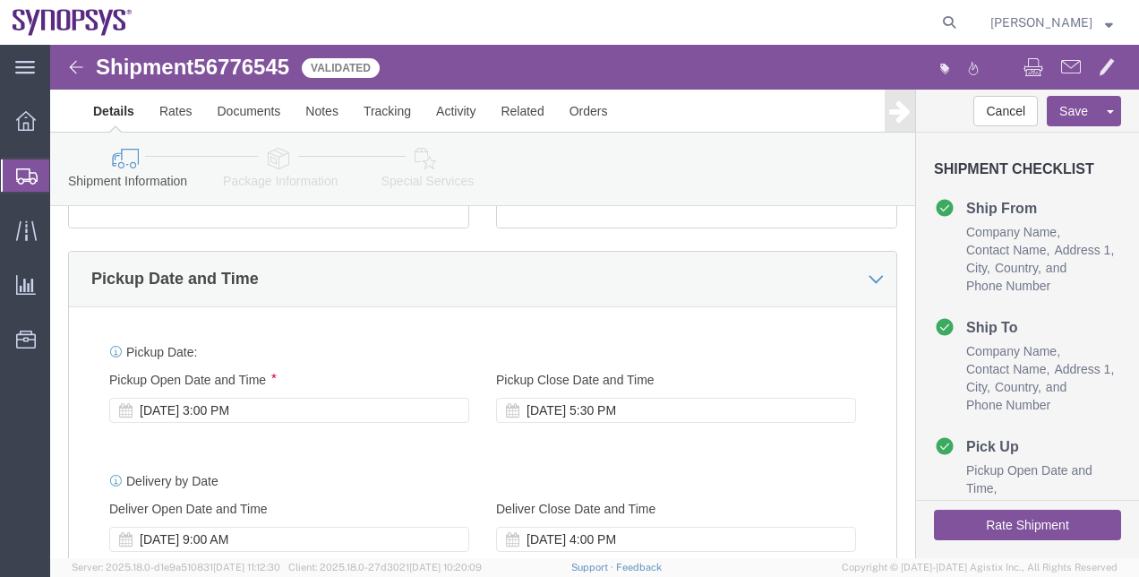
scroll to position [583, 0]
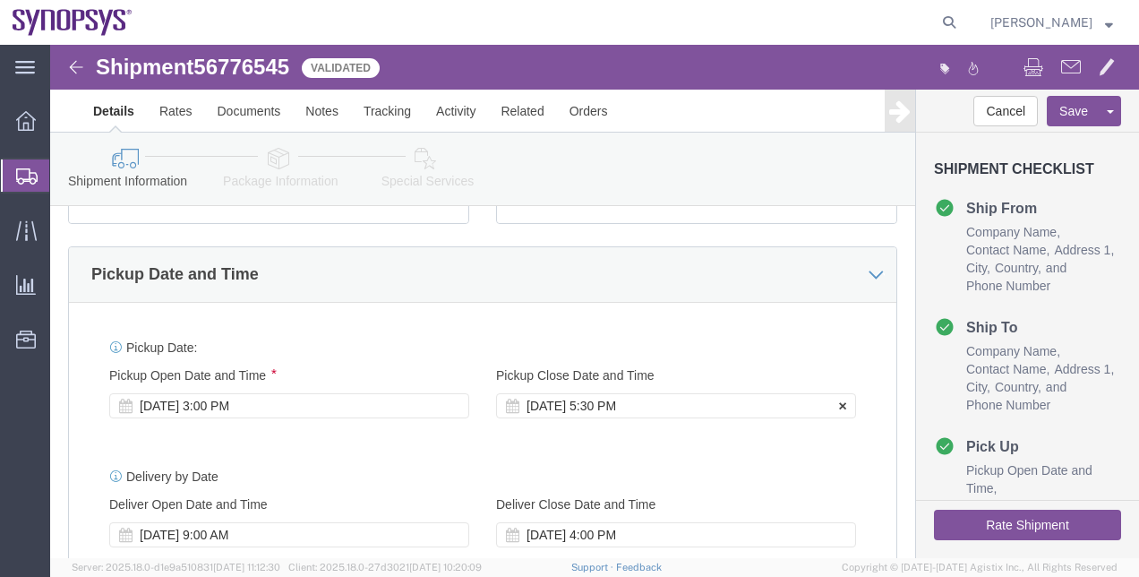
click div "[DATE] 5:30 PM"
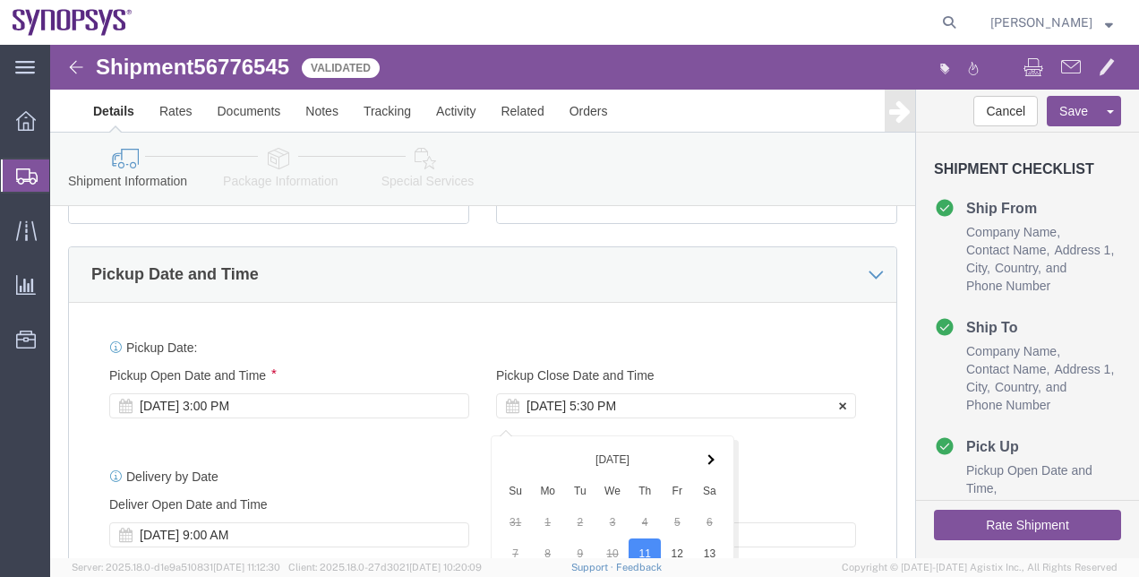
scroll to position [1023, 0]
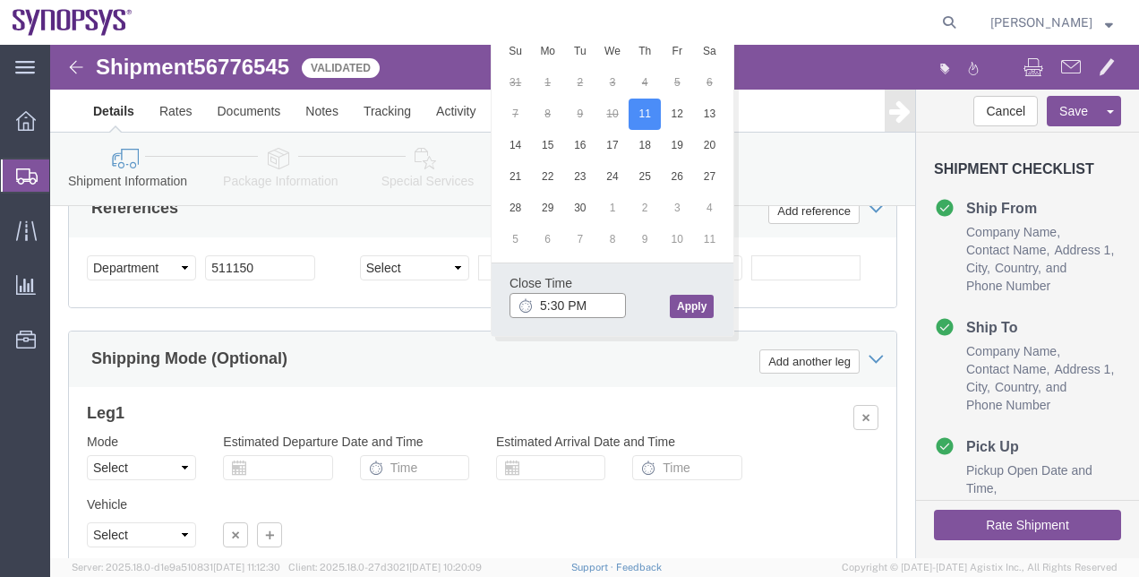
click input "5:30 PM"
type input "5:00 PM"
click button "Apply"
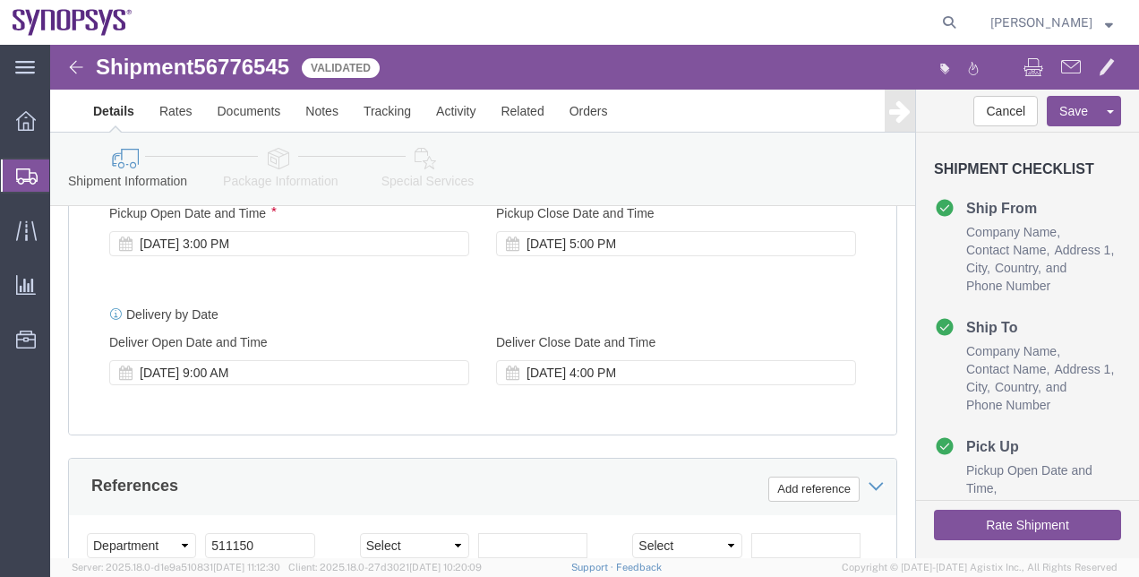
scroll to position [736, 0]
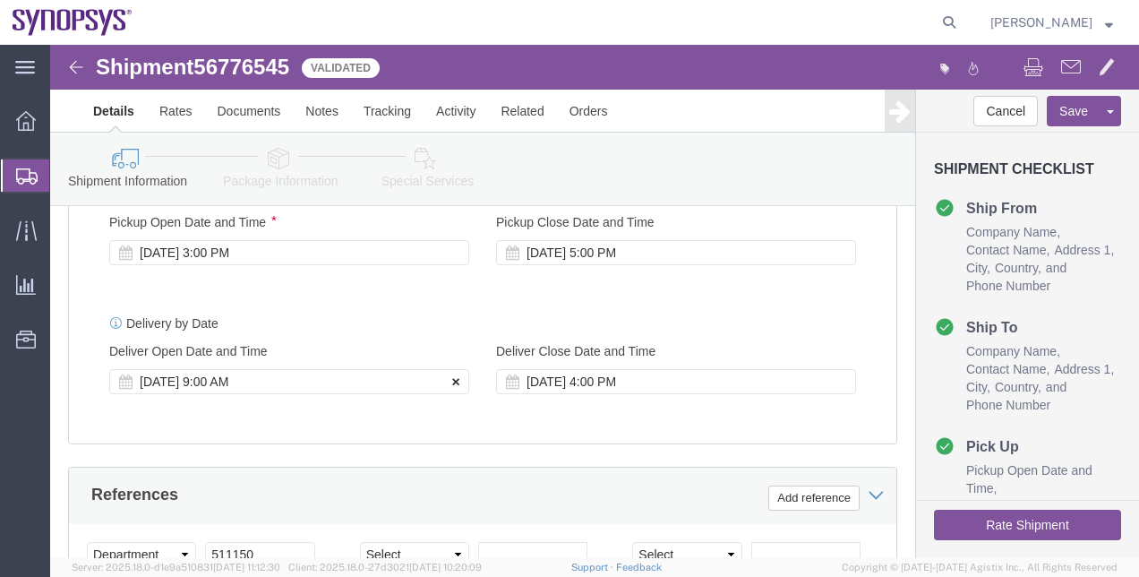
click icon
click button "Rate Shipment"
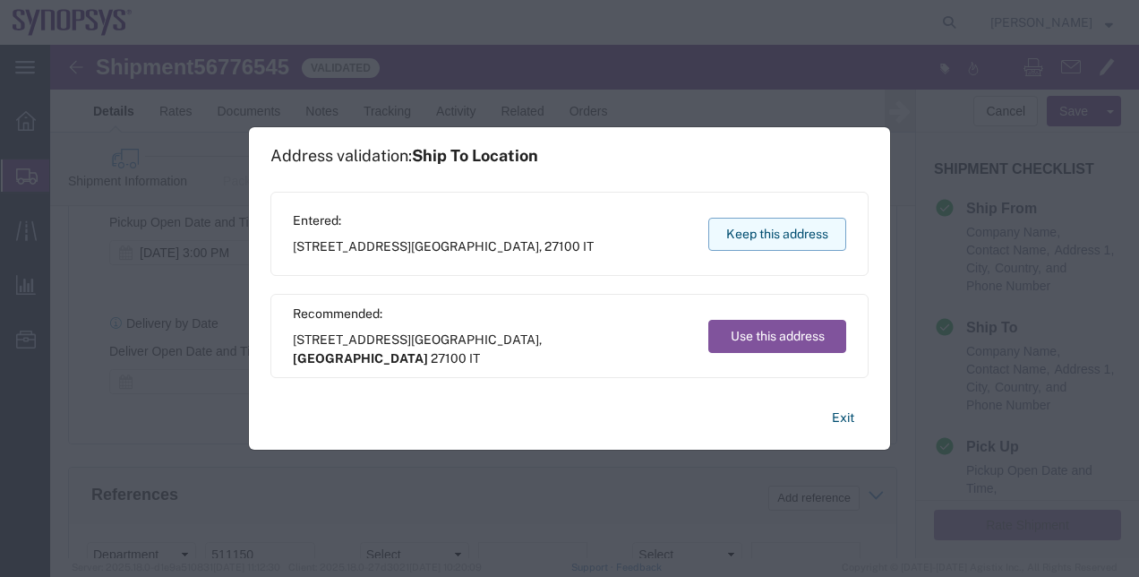
click at [772, 245] on button "Keep this address" at bounding box center [777, 234] width 138 height 33
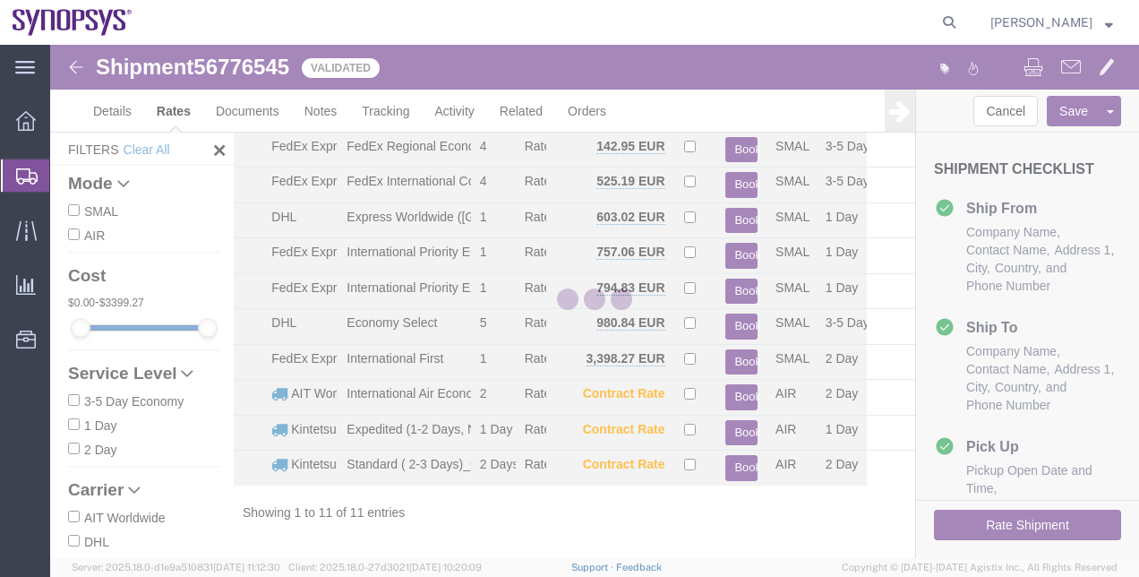
scroll to position [100, 0]
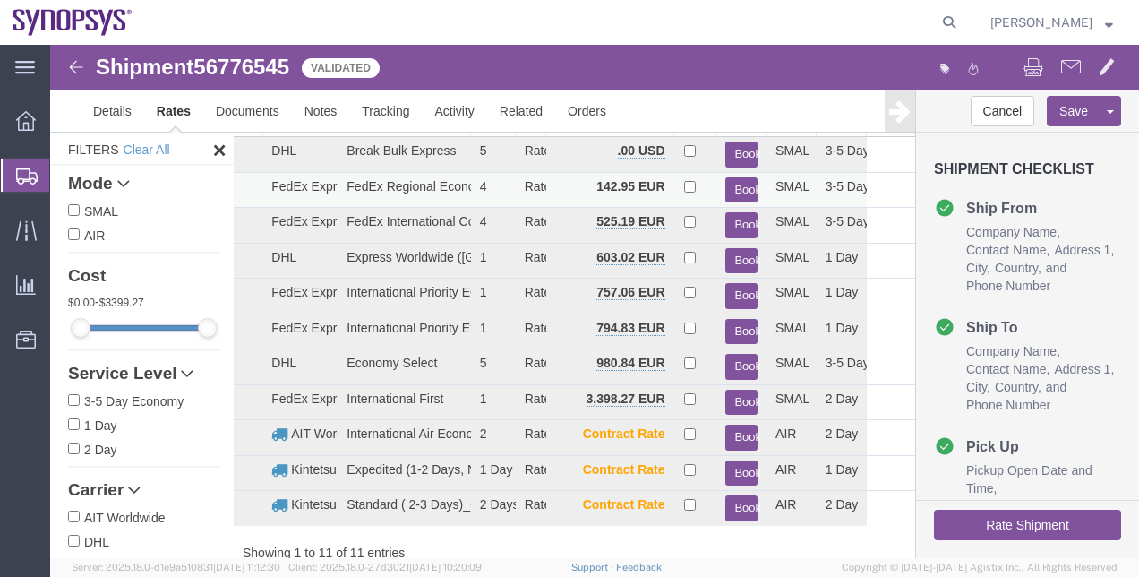
click at [733, 193] on button "Book" at bounding box center [742, 190] width 32 height 26
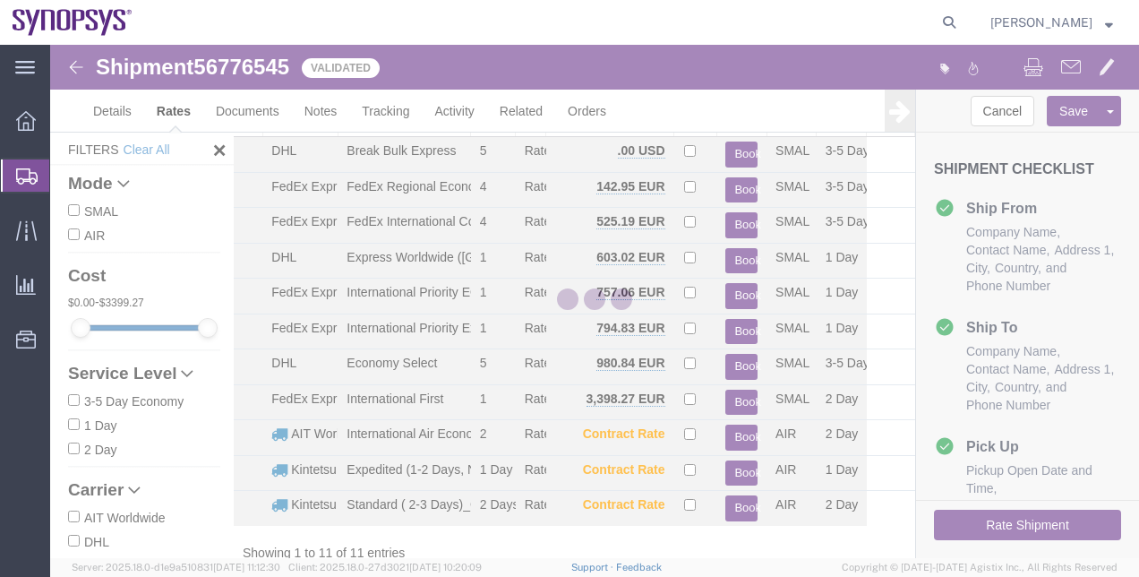
scroll to position [0, 0]
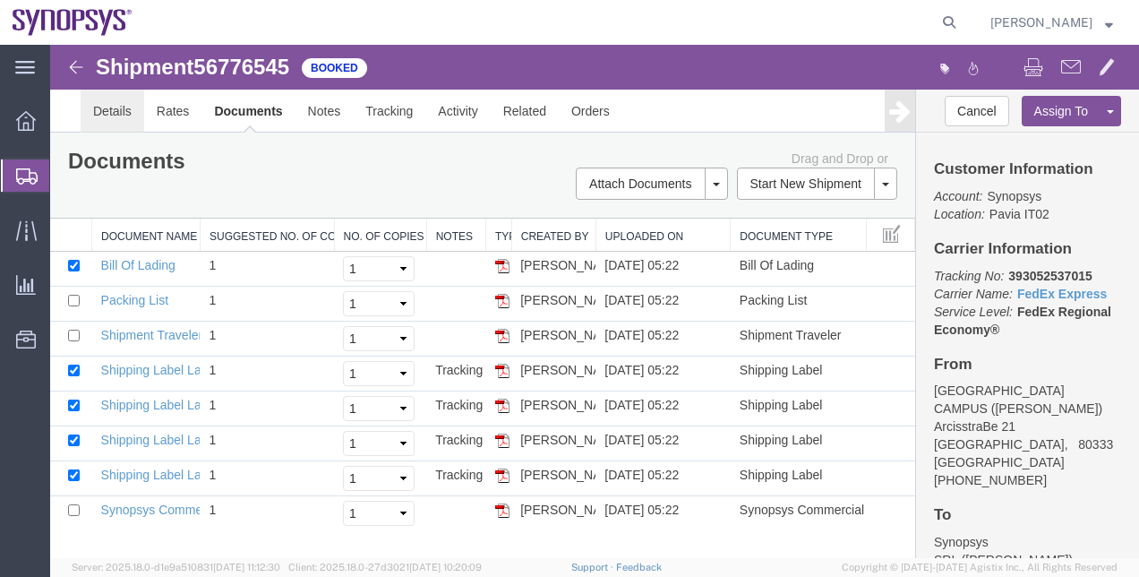
click at [124, 105] on link "Details" at bounding box center [113, 111] width 64 height 43
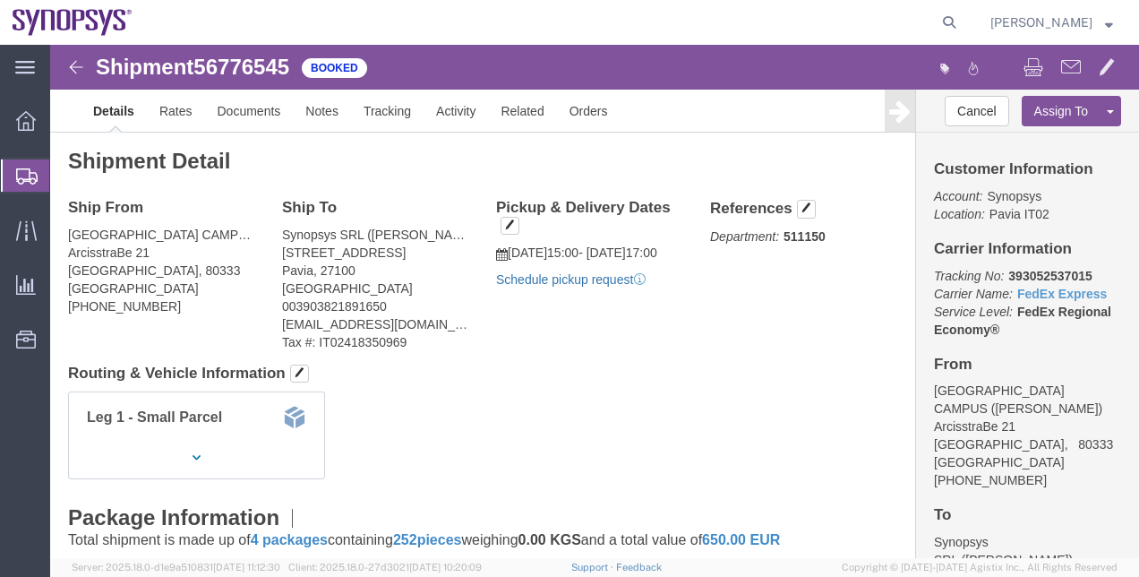
click link "Schedule pickup request"
